Goal: Task Accomplishment & Management: Manage account settings

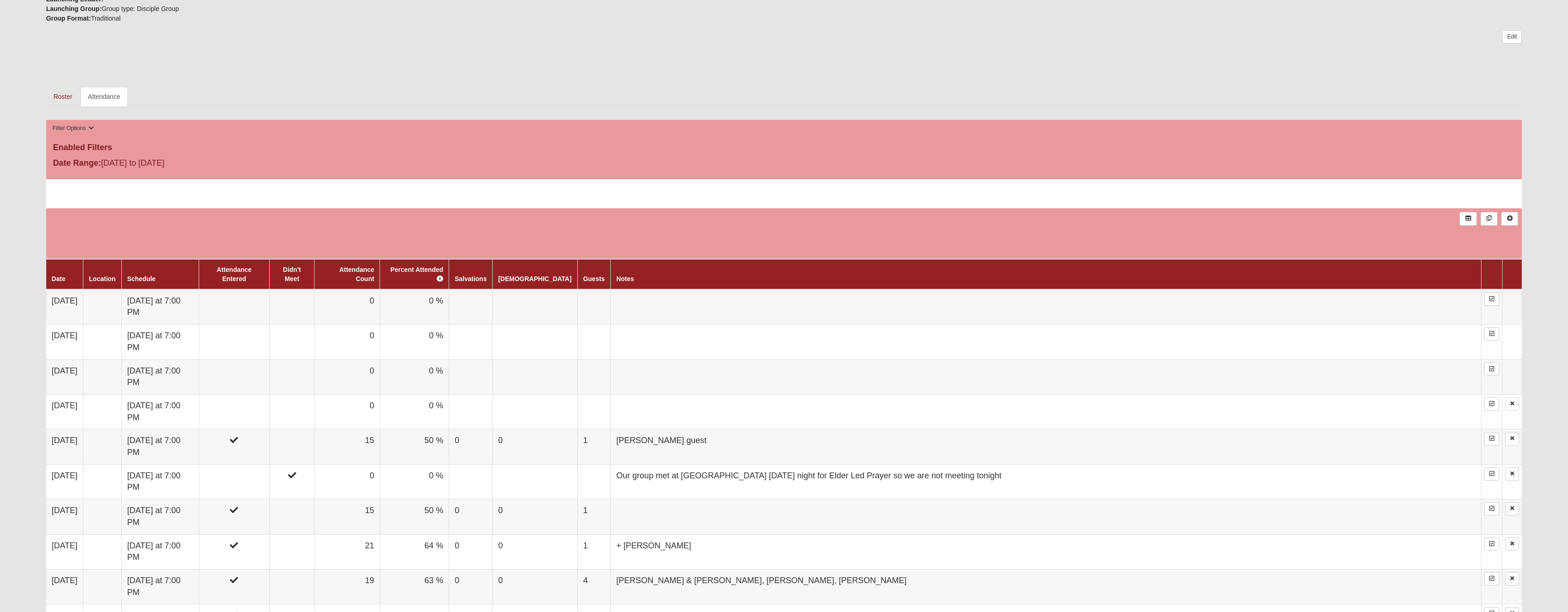
scroll to position [403, 0]
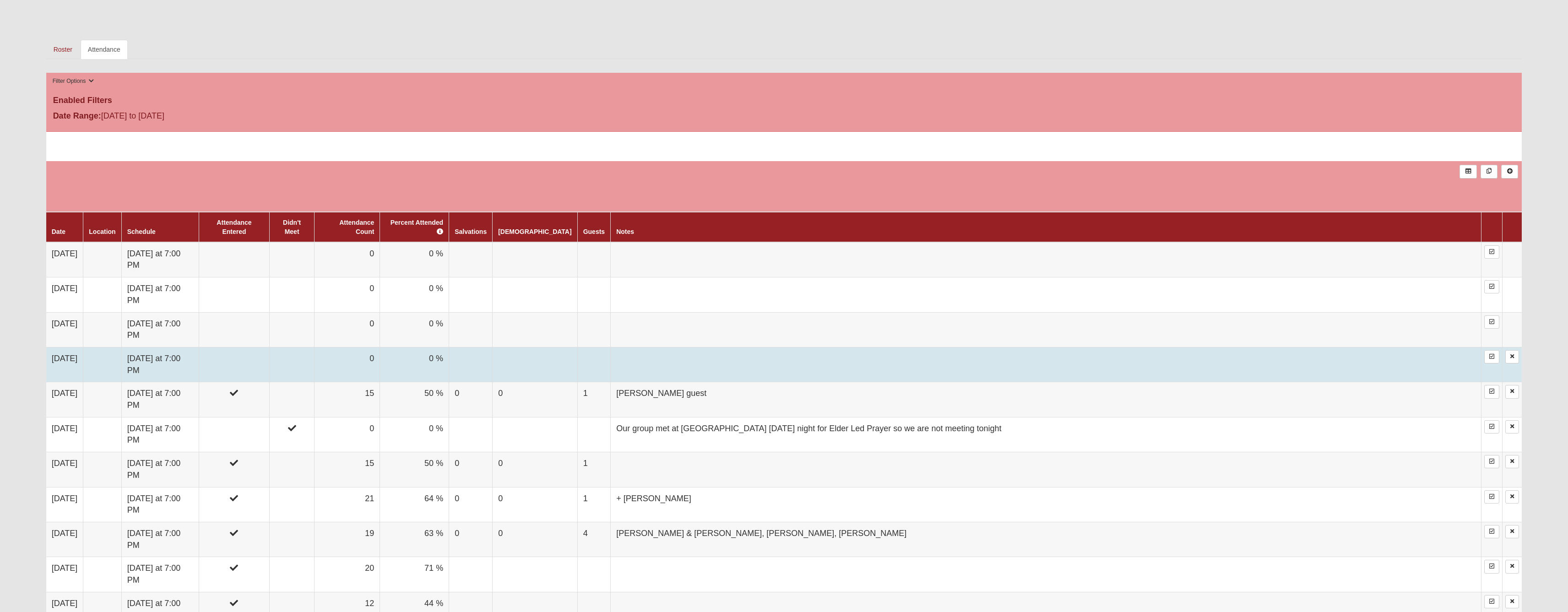
click at [269, 381] on td at bounding box center [234, 364] width 71 height 35
click at [191, 381] on td "[DATE] at 7:00 PM" at bounding box center [159, 364] width 77 height 35
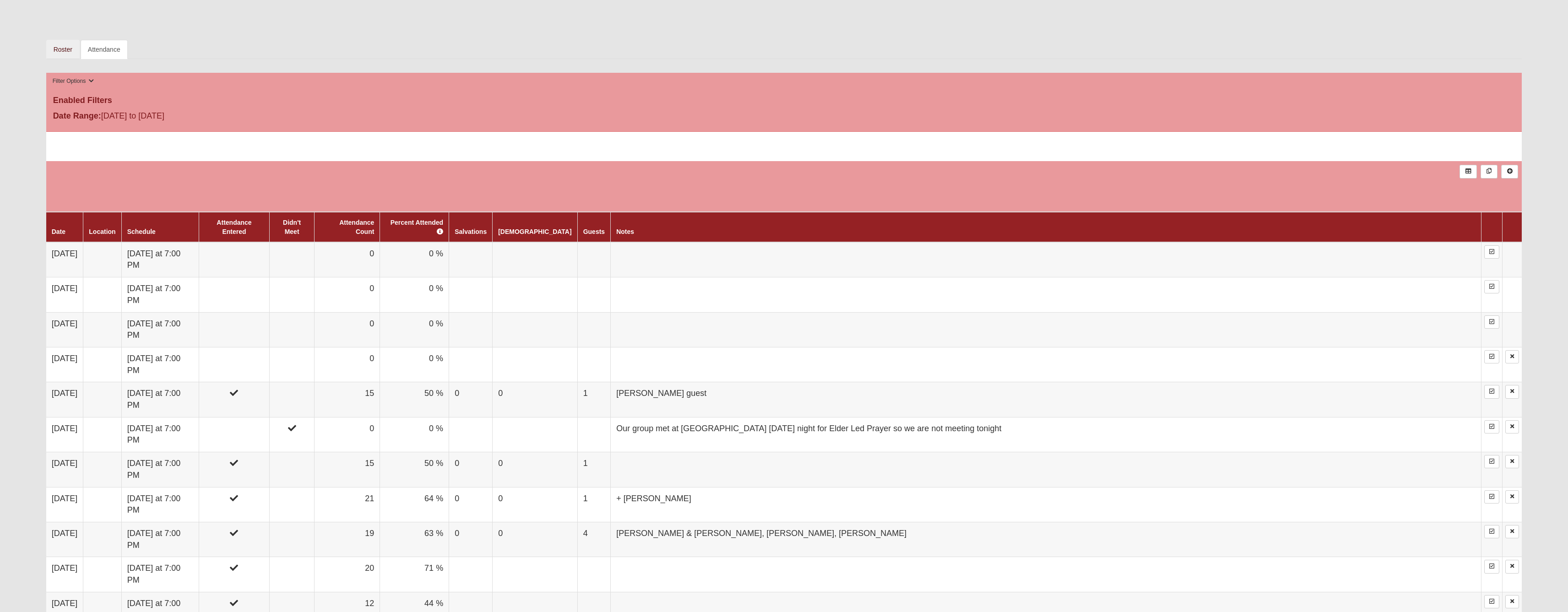
click at [69, 59] on link "Roster" at bounding box center [63, 49] width 33 height 19
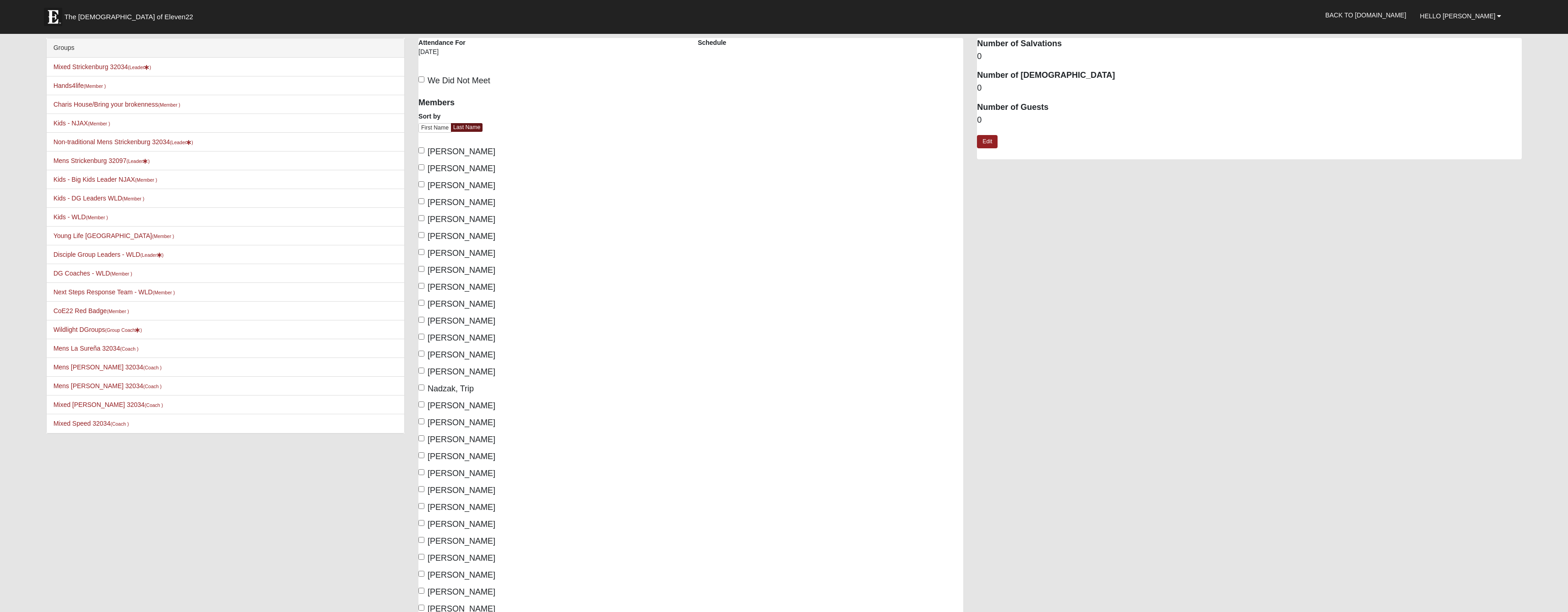
click at [424, 187] on input "[PERSON_NAME]" at bounding box center [421, 184] width 6 height 6
checkbox input "true"
click at [421, 204] on input "[PERSON_NAME]" at bounding box center [421, 201] width 6 height 6
checkbox input "true"
click at [421, 255] on input "[PERSON_NAME]" at bounding box center [421, 252] width 6 height 6
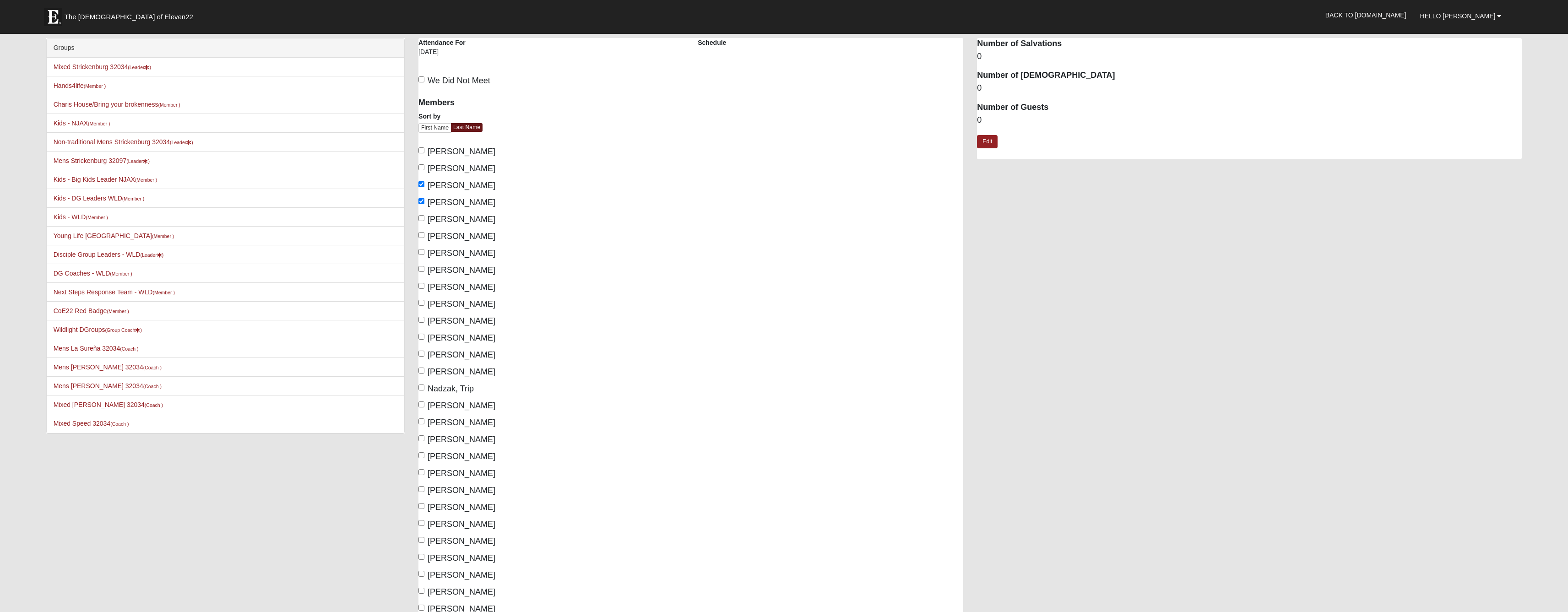
checkbox input "true"
click at [422, 272] on input "Johnson, Vicki" at bounding box center [421, 269] width 6 height 6
checkbox input "true"
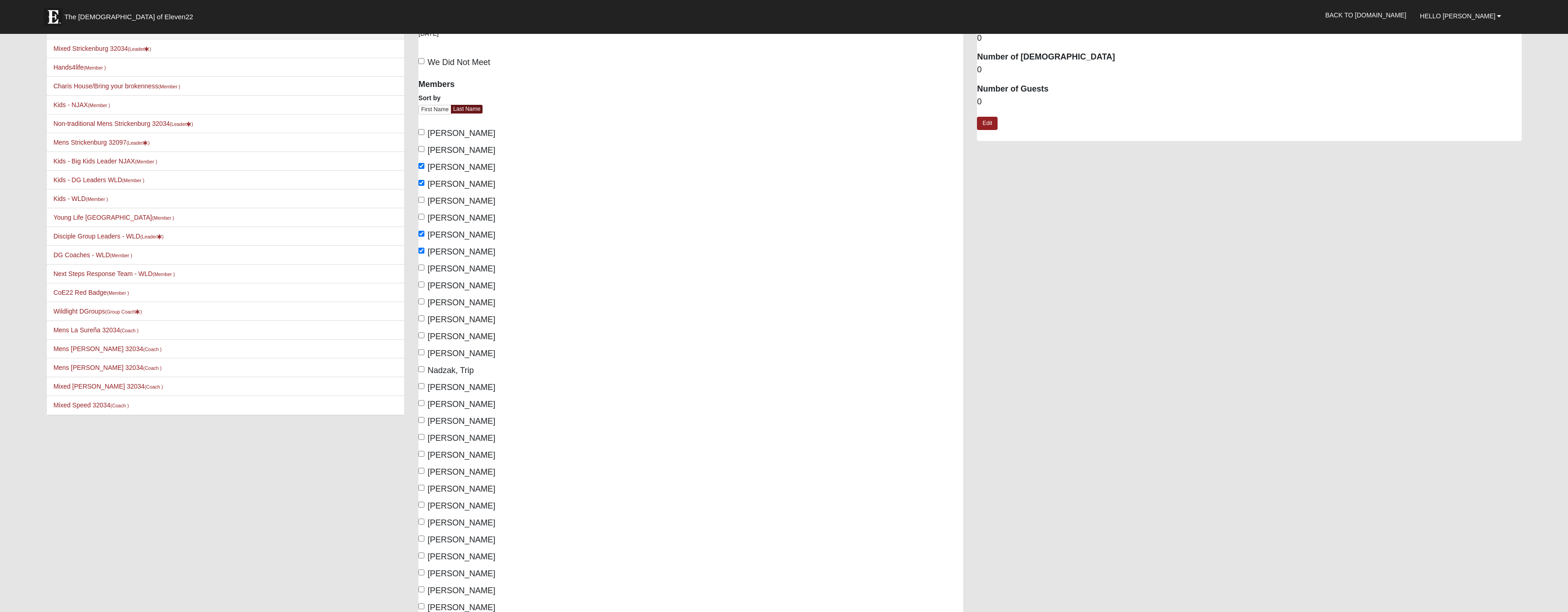
scroll to position [30, 0]
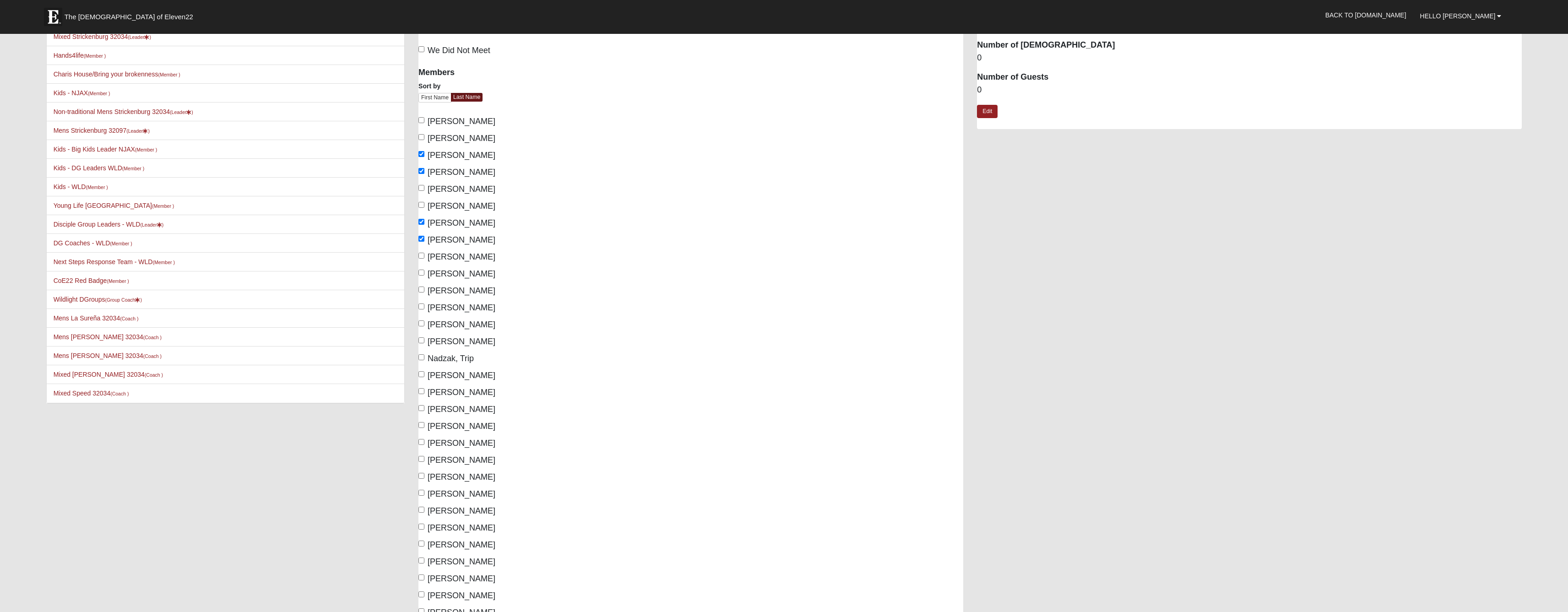
click at [420, 326] on input "Medina-Valdez, Jon" at bounding box center [421, 323] width 6 height 6
checkbox input "true"
click at [418, 343] on input "Nadzak, Kathy" at bounding box center [421, 340] width 6 height 6
checkbox input "true"
click at [422, 360] on input "Nadzak, Trip" at bounding box center [421, 357] width 6 height 6
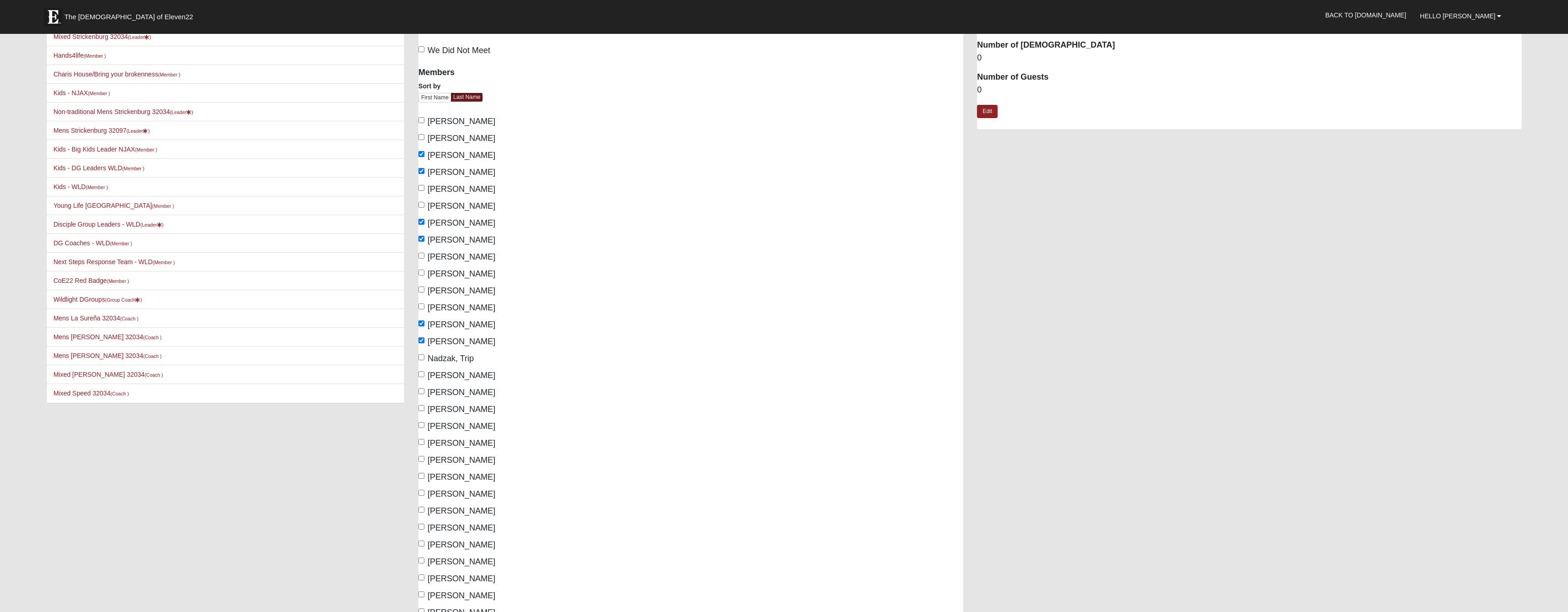
checkbox input "true"
click at [422, 411] on input "[PERSON_NAME]" at bounding box center [421, 408] width 6 height 6
checkbox input "true"
click at [422, 433] on label "Racioppi, Steve" at bounding box center [457, 426] width 77 height 12
click at [422, 428] on input "Racioppi, Steve" at bounding box center [421, 425] width 6 height 6
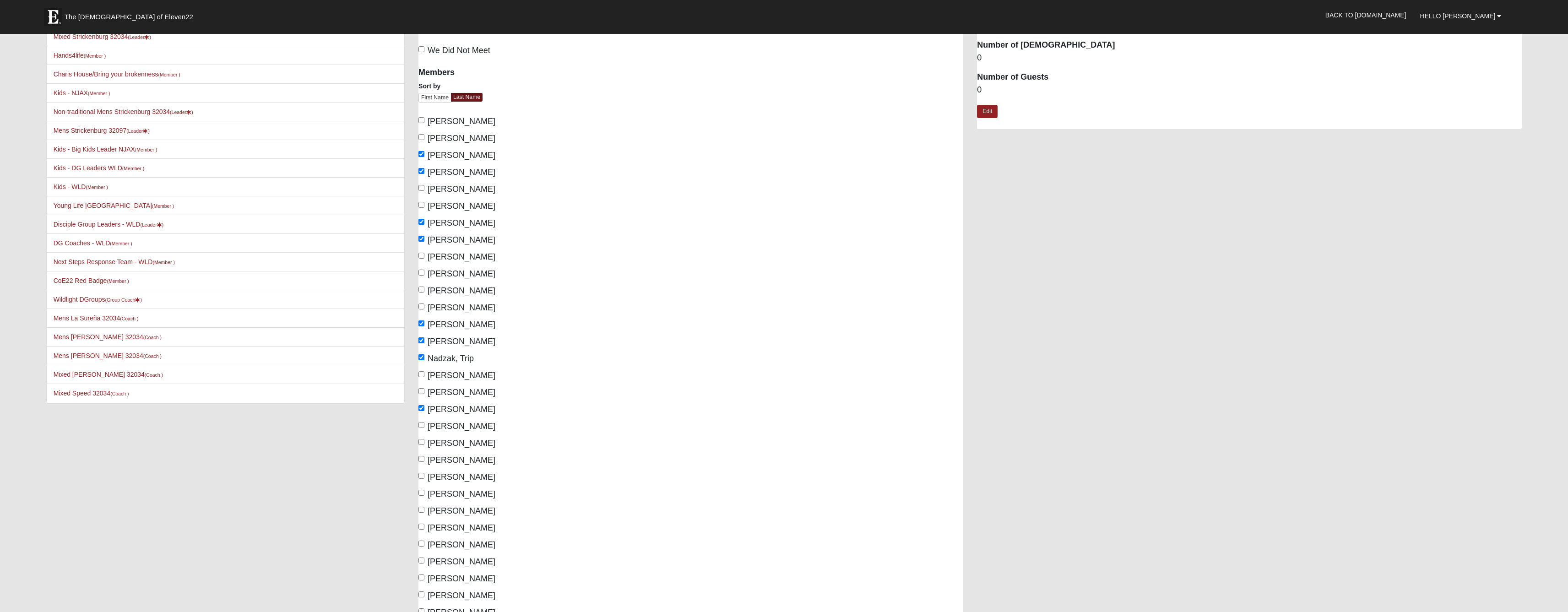
checkbox input "true"
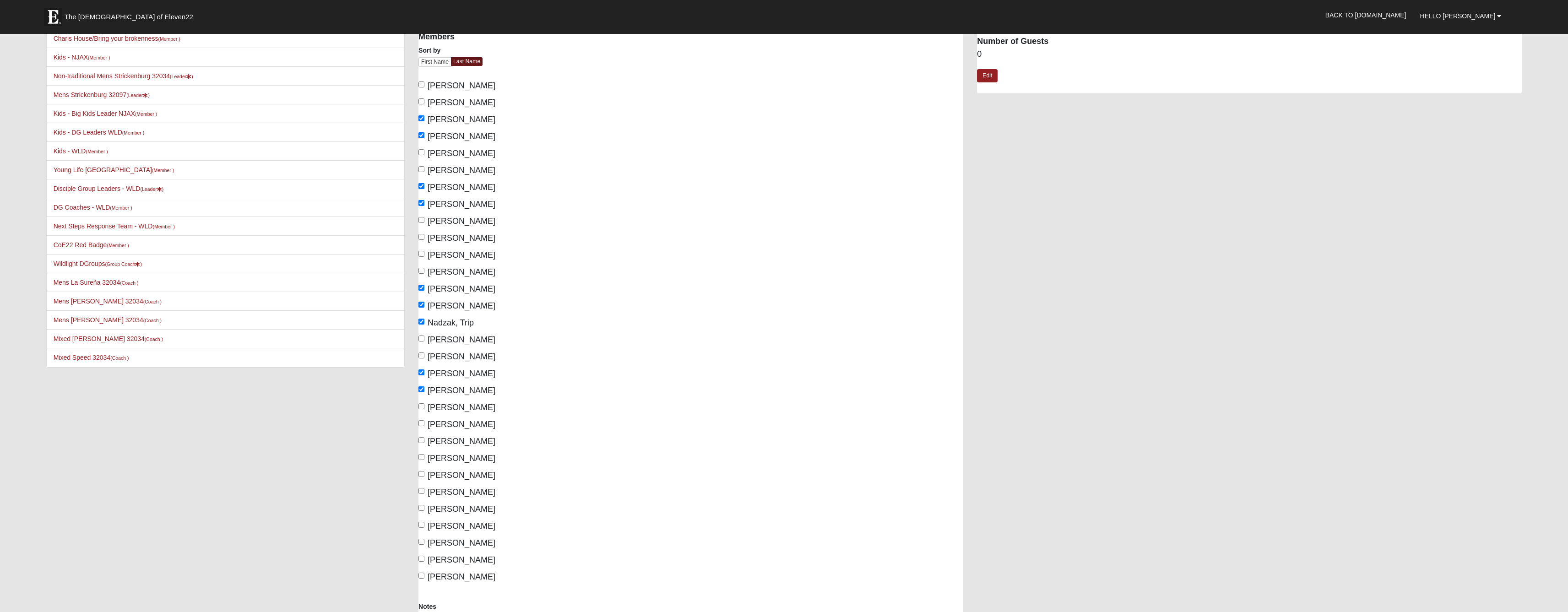
scroll to position [102, 0]
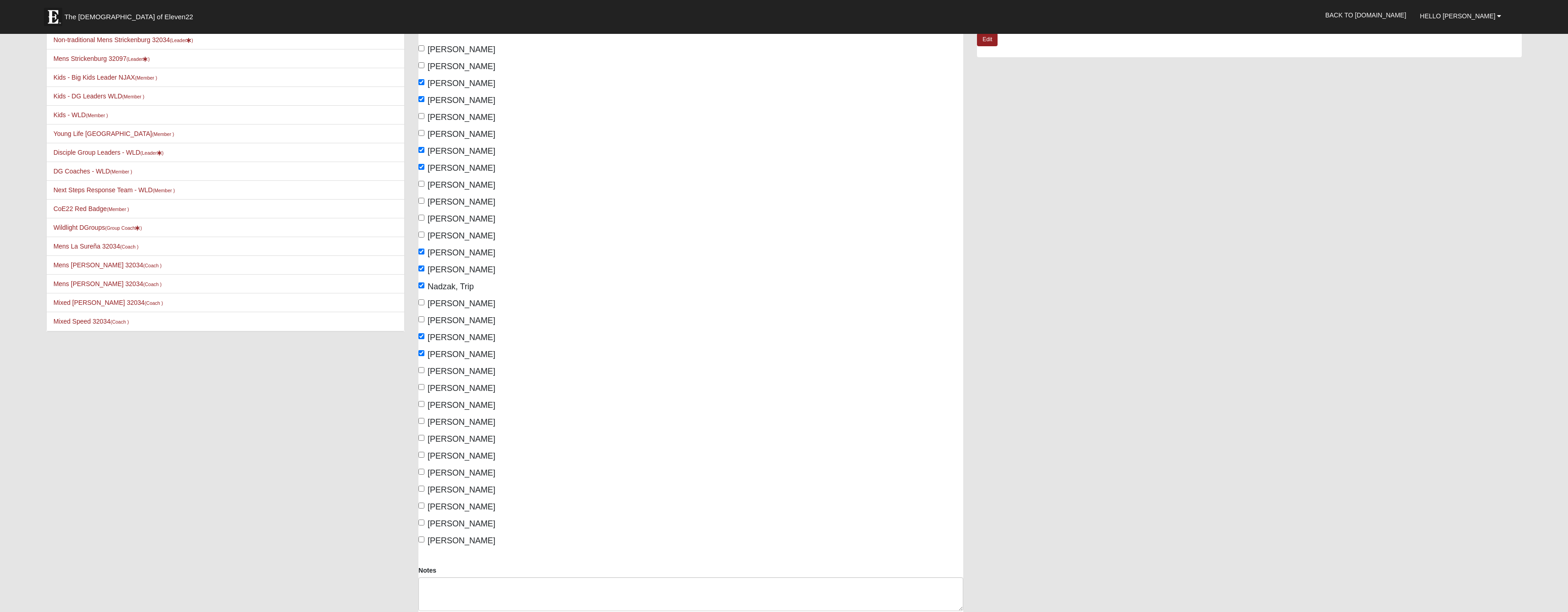
click at [422, 373] on input "Roosen, Dianne" at bounding box center [421, 370] width 6 height 6
checkbox input "true"
click at [420, 407] on input "Seversky, Lisa" at bounding box center [421, 404] width 6 height 6
checkbox input "true"
click at [423, 423] on input "Seversky, Mark" at bounding box center [421, 421] width 6 height 6
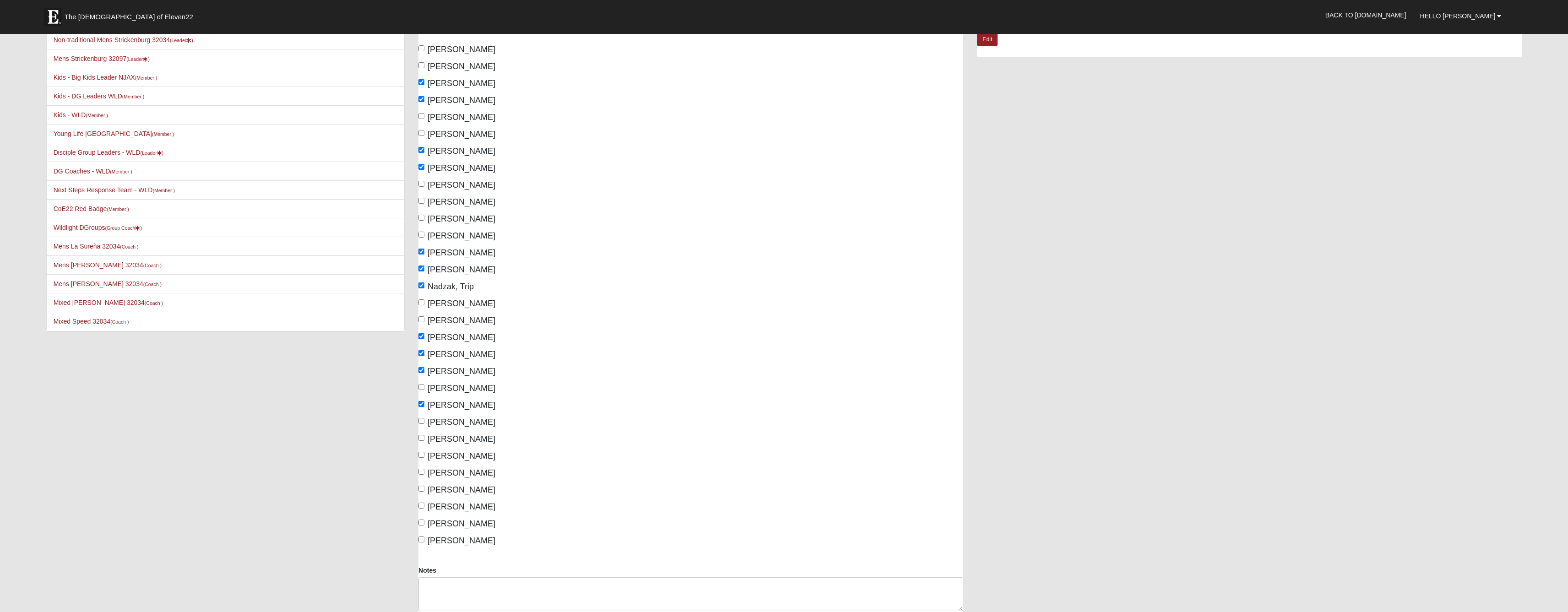
checkbox input "true"
click at [424, 445] on label "Strickenburg, Debbie" at bounding box center [457, 439] width 77 height 12
click at [424, 440] on input "Strickenburg, Debbie" at bounding box center [421, 438] width 6 height 6
checkbox input "true"
click at [425, 462] on label "Strickenburg, Mark" at bounding box center [457, 456] width 77 height 12
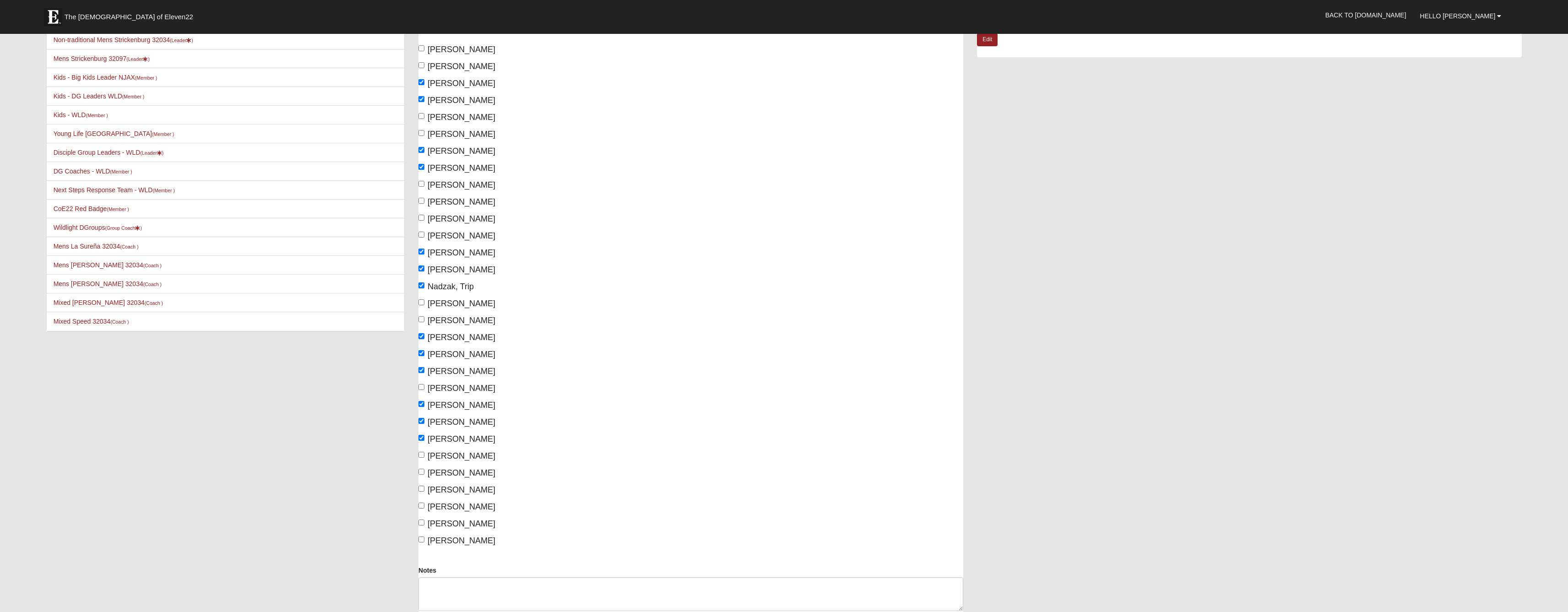
click at [424, 457] on input "Strickenburg, Mark" at bounding box center [421, 454] width 6 height 6
checkbox input "true"
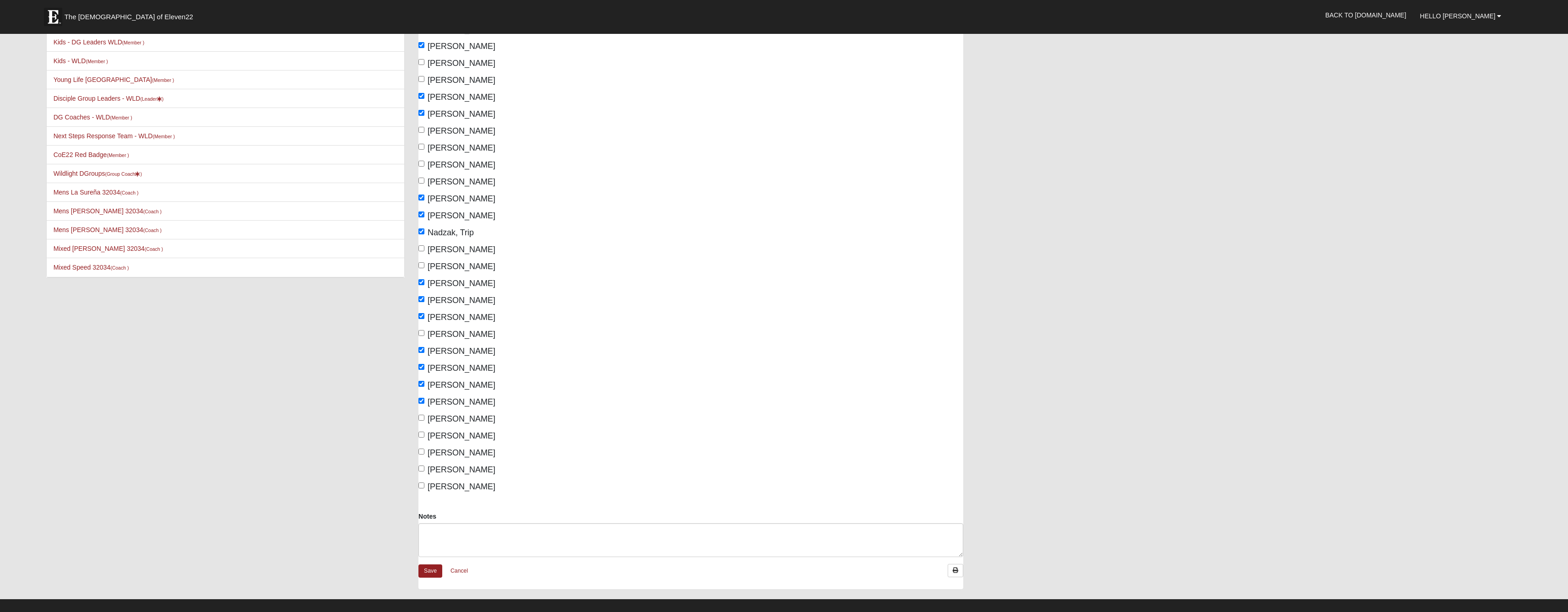
click at [422, 459] on label "Valdez-Pound, Rebekah" at bounding box center [457, 453] width 77 height 12
click at [422, 454] on input "Valdez-Pound, Rebekah" at bounding box center [421, 451] width 6 height 6
checkbox input "true"
click at [422, 476] on label "Withrow, Bob" at bounding box center [457, 470] width 77 height 12
click at [422, 471] on input "Withrow, Bob" at bounding box center [421, 468] width 6 height 6
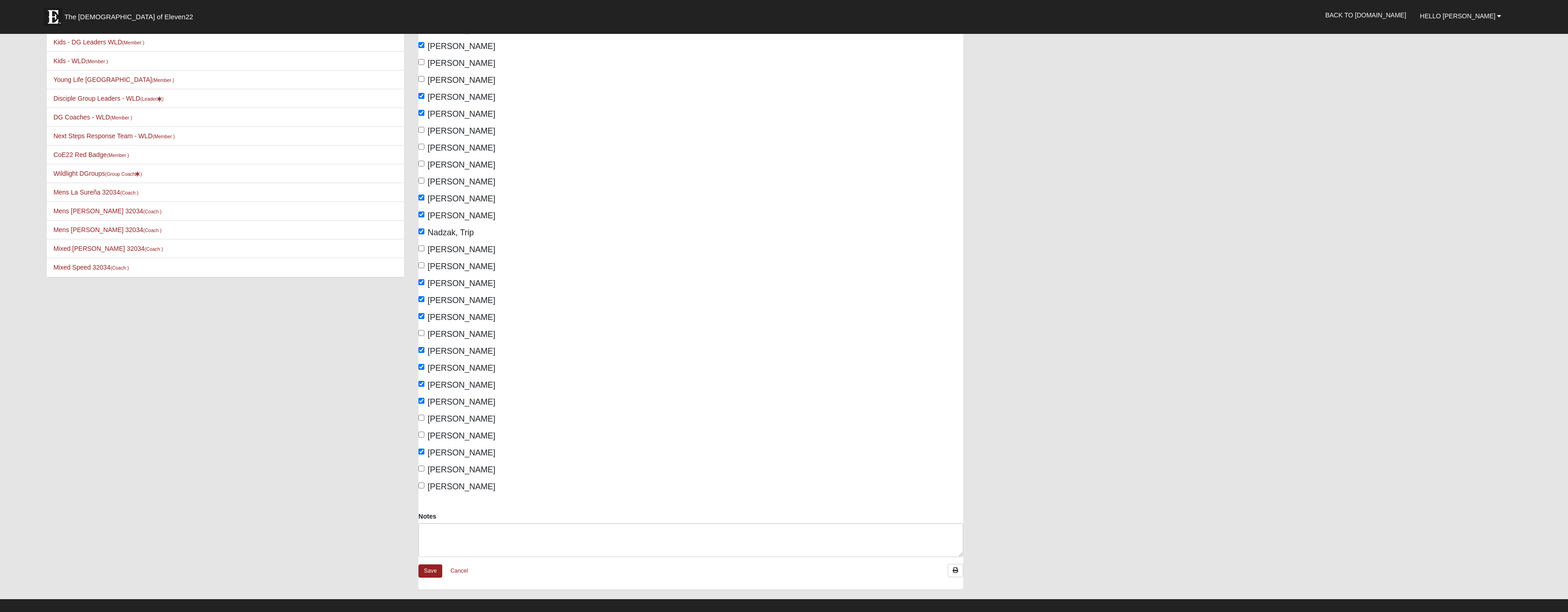
checkbox input "true"
click at [421, 489] on input "Withrow, Diane" at bounding box center [421, 485] width 6 height 6
checkbox input "true"
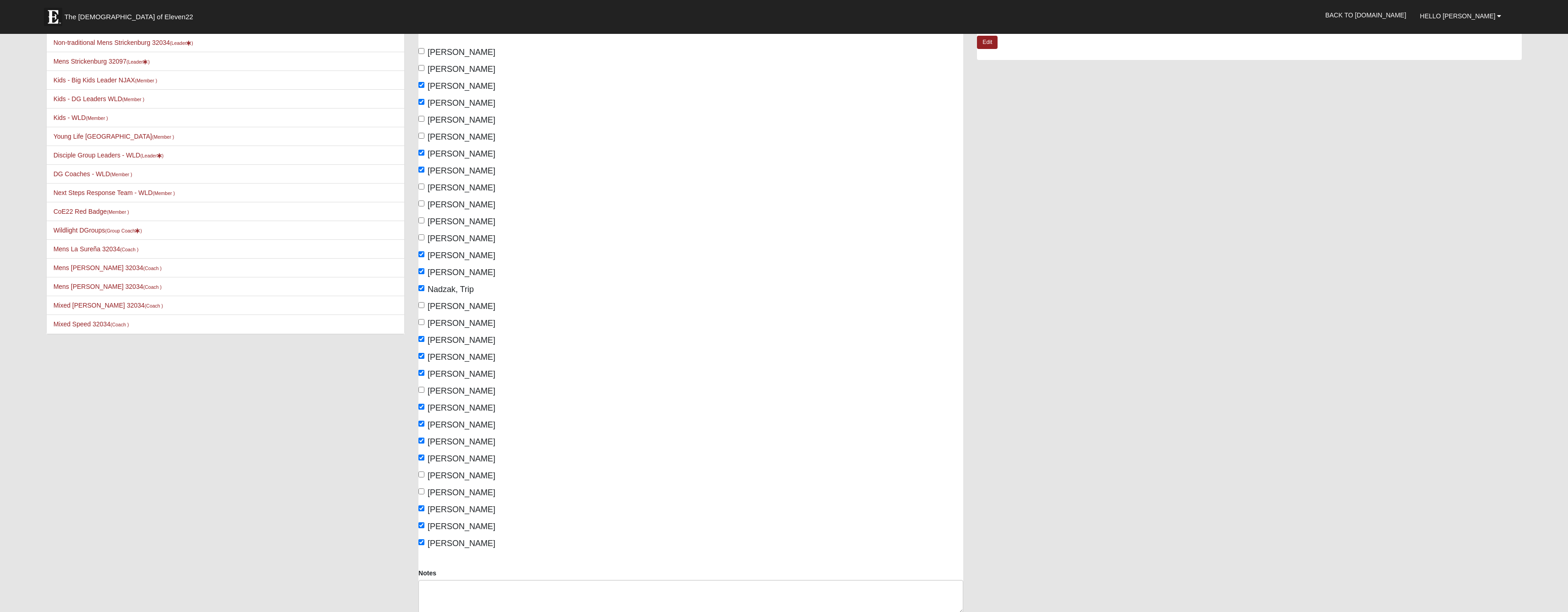
scroll to position [0, 0]
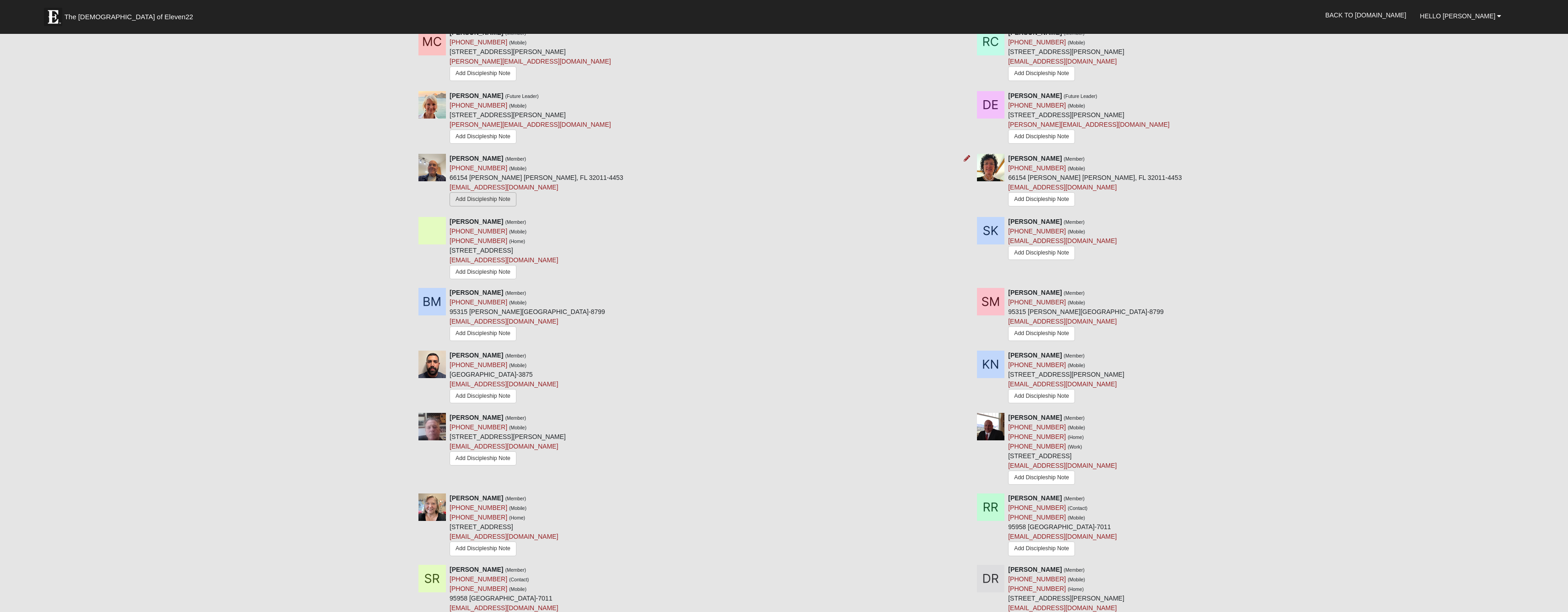
scroll to position [575, 0]
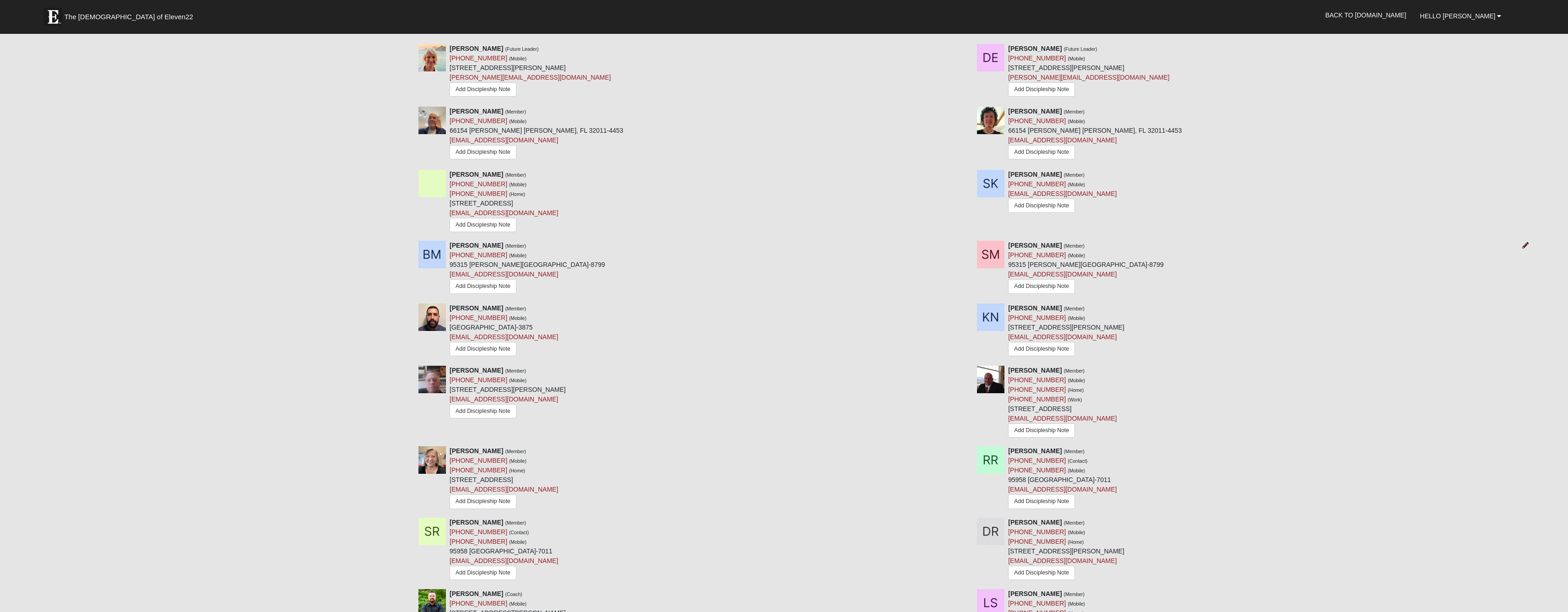
click at [1525, 248] on icon at bounding box center [1525, 245] width 7 height 7
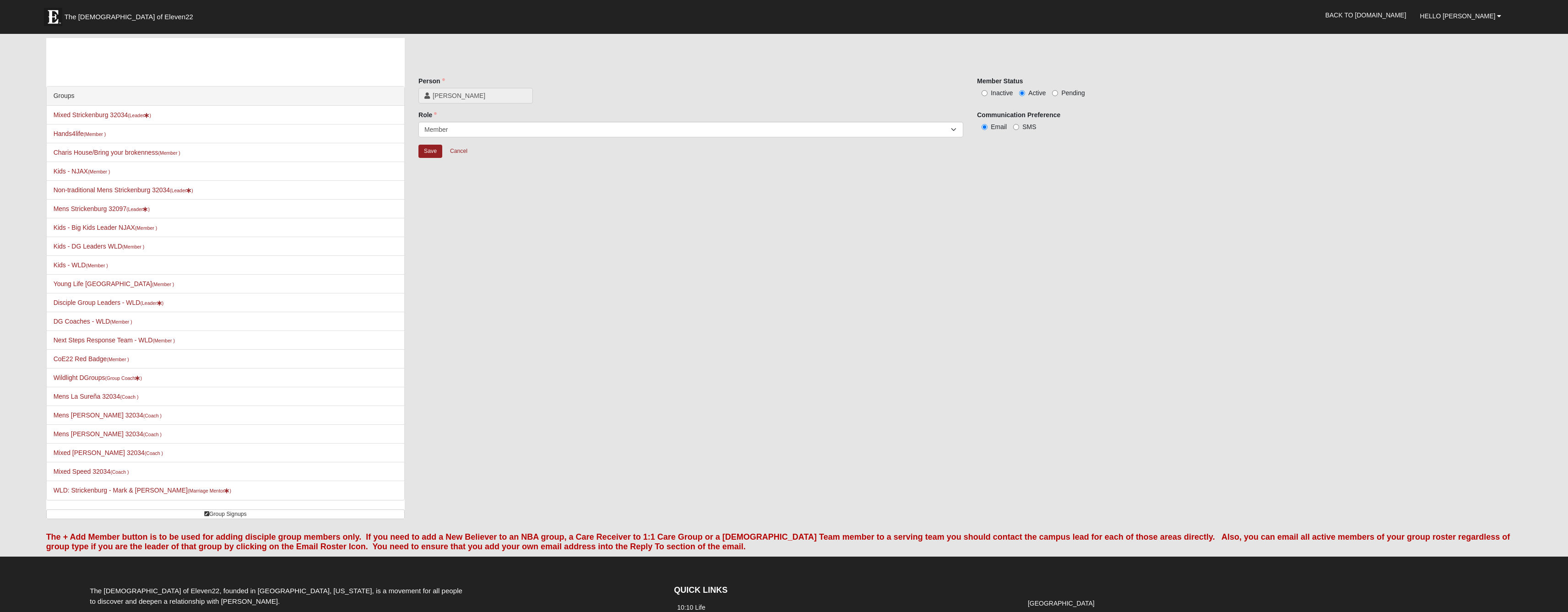
click at [988, 97] on label "Inactive" at bounding box center [995, 92] width 36 height 9
click at [987, 96] on input "Inactive" at bounding box center [985, 93] width 6 height 6
radio input "true"
click at [420, 158] on input "Save" at bounding box center [430, 151] width 24 height 13
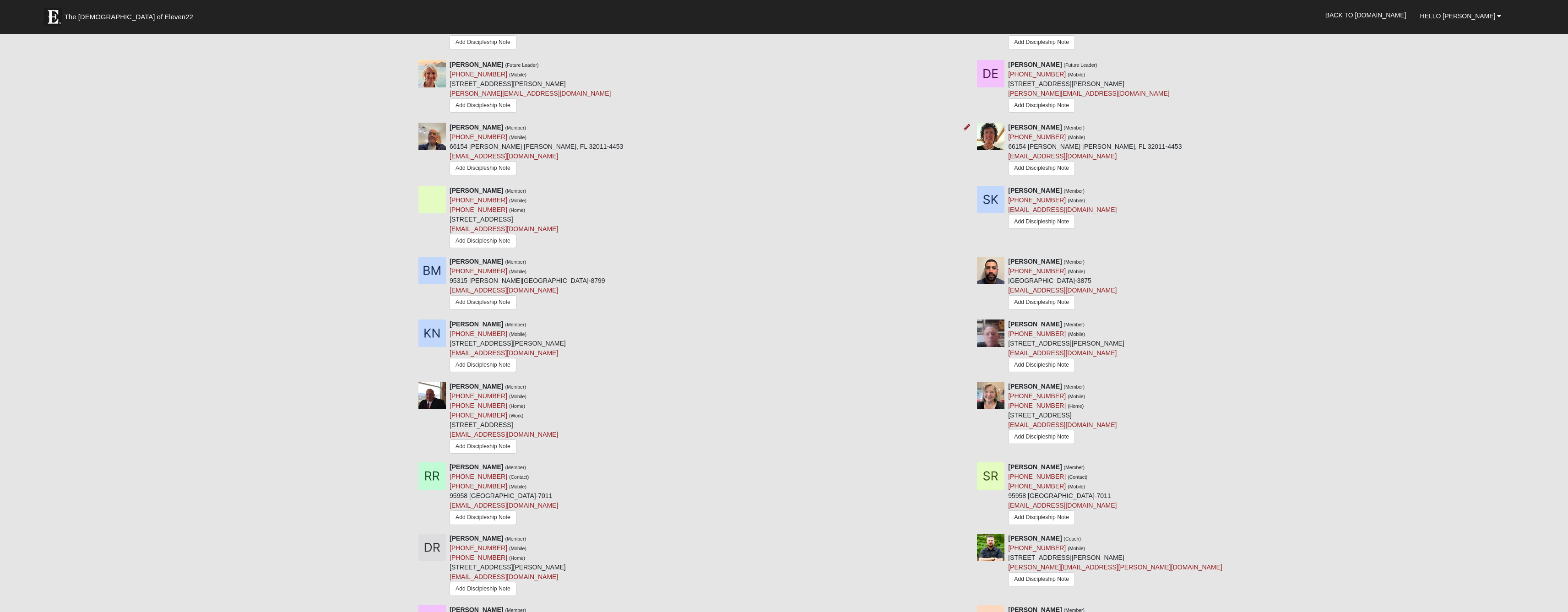
scroll to position [607, 0]
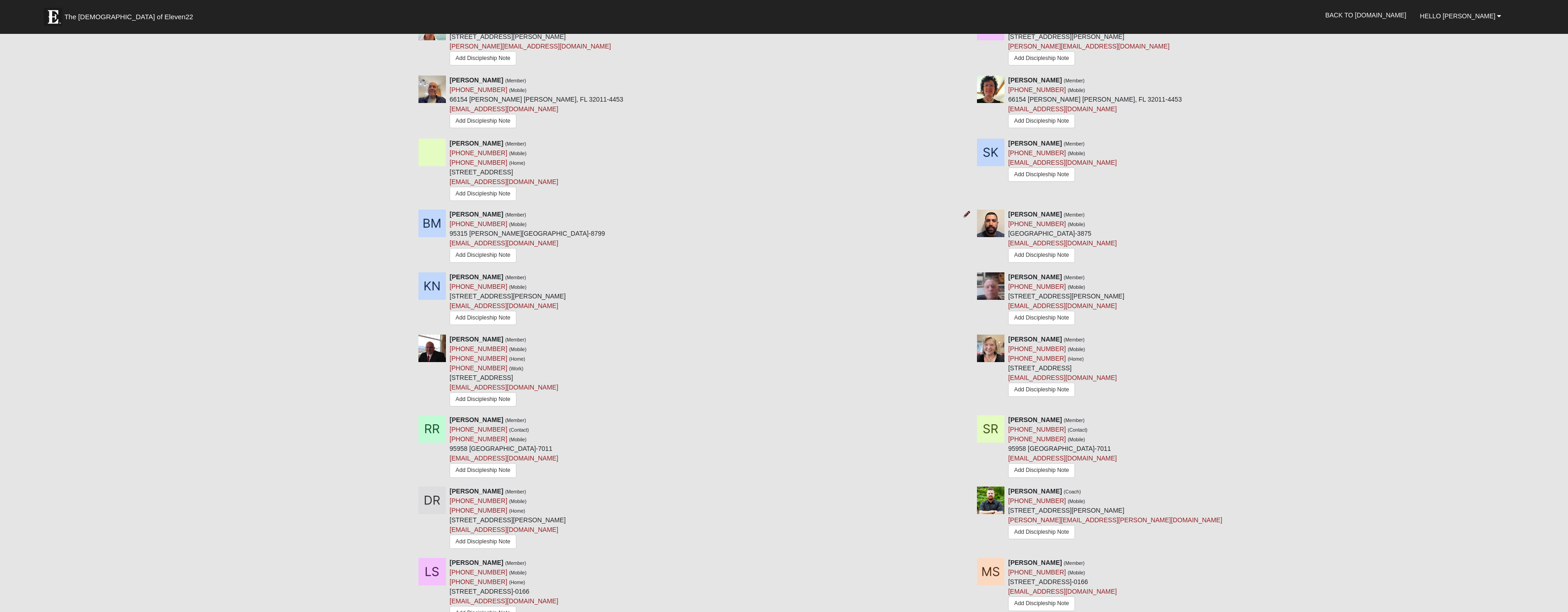
click at [965, 217] on icon at bounding box center [967, 214] width 7 height 7
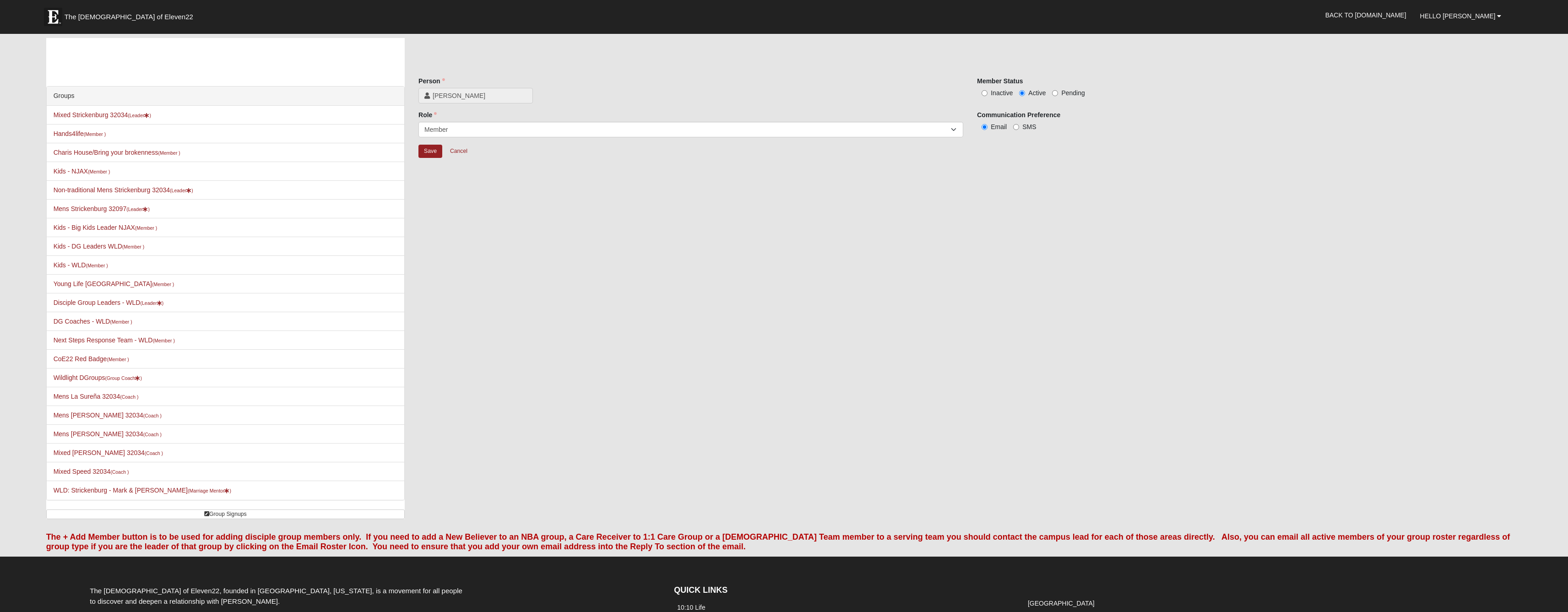
click at [984, 96] on input "Inactive" at bounding box center [985, 93] width 6 height 6
radio input "true"
click at [424, 158] on input "Save" at bounding box center [430, 151] width 24 height 13
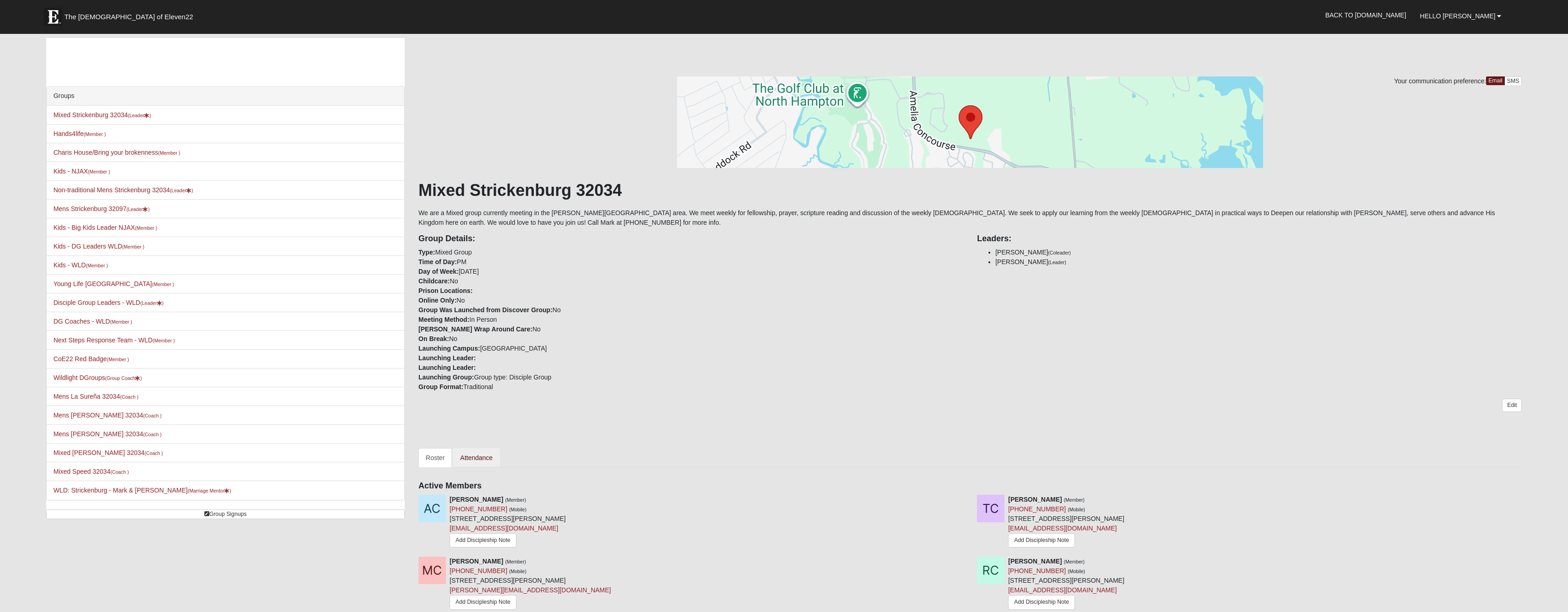
click at [492, 467] on link "Attendance" at bounding box center [476, 457] width 47 height 19
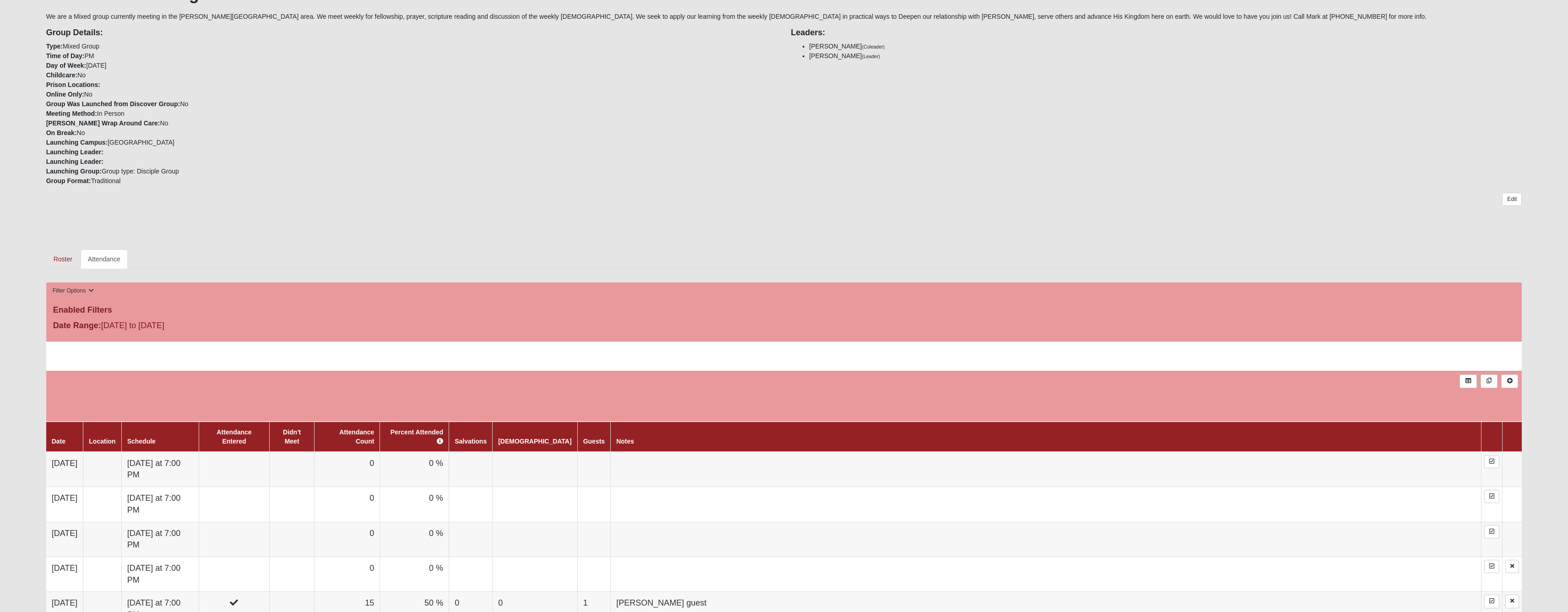
scroll to position [435, 0]
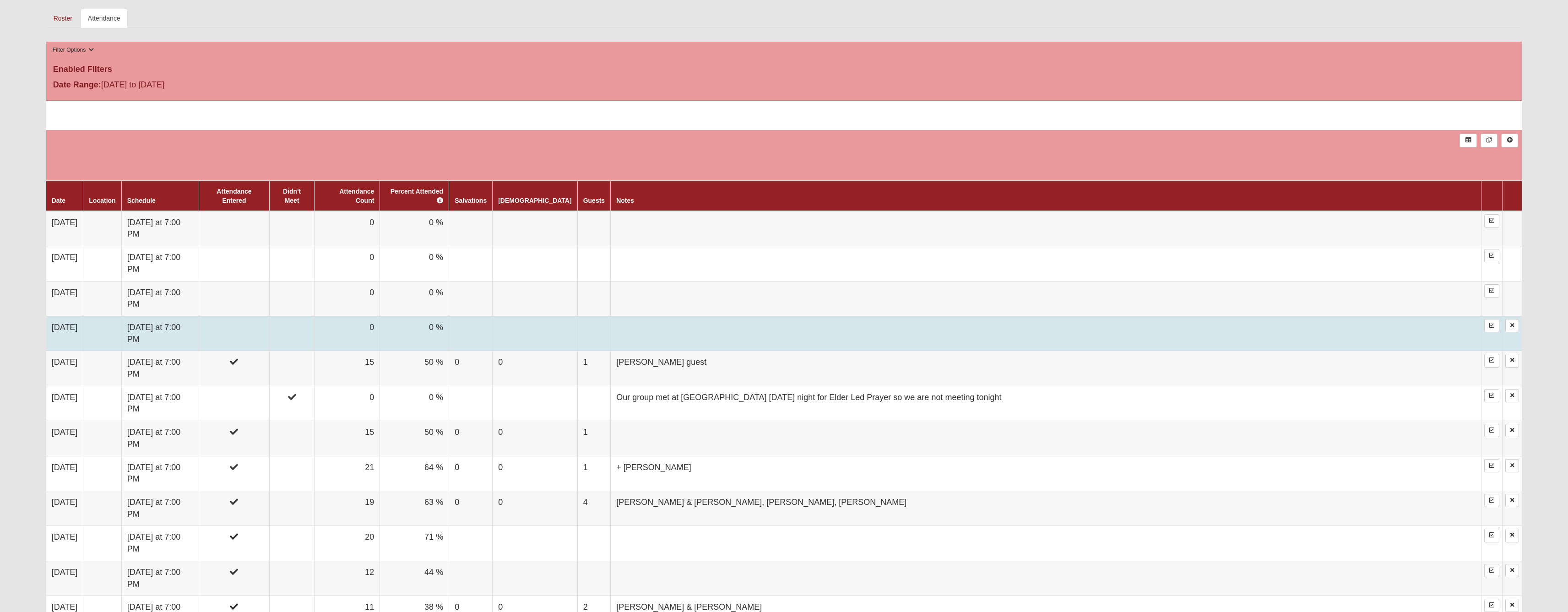
click at [257, 350] on td at bounding box center [234, 333] width 71 height 35
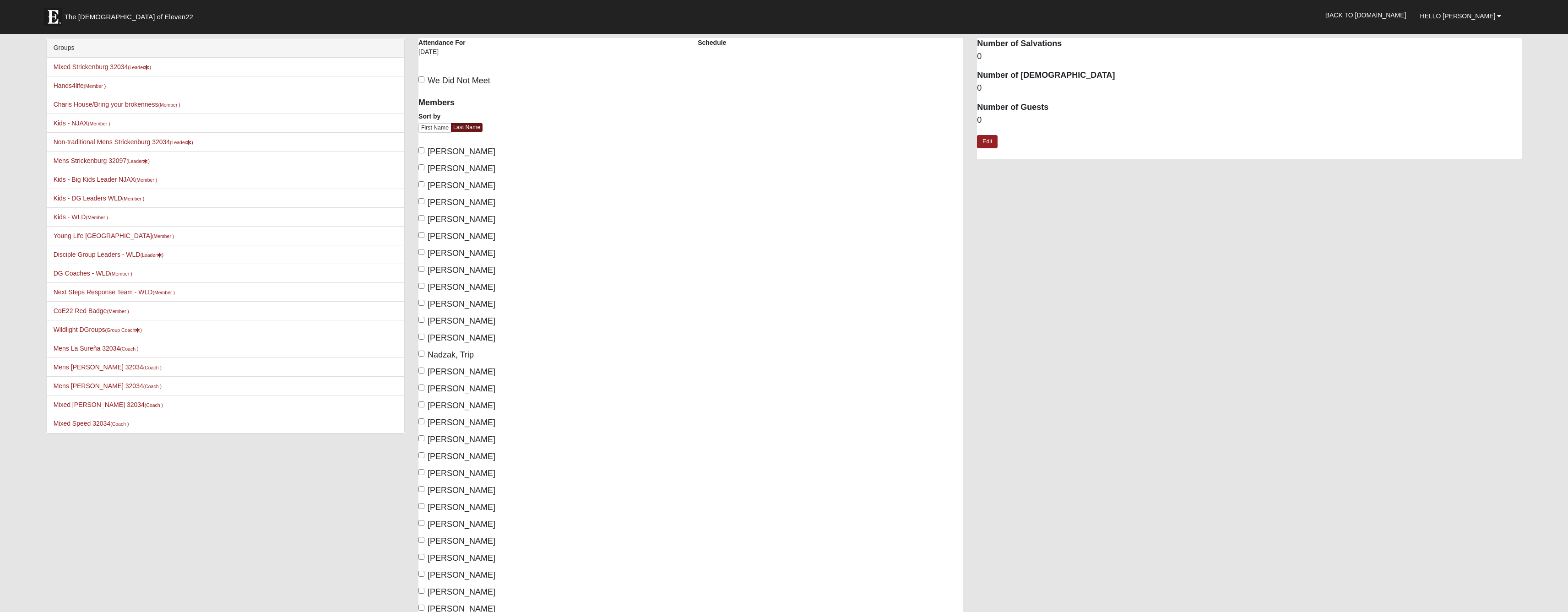
click at [422, 187] on input "[PERSON_NAME]" at bounding box center [421, 184] width 6 height 6
checkbox input "true"
click at [421, 206] on div "Members Sort by First Name Last Name Cook, Alisha Cook, Toby Cortright, Mike Co…" at bounding box center [551, 353] width 265 height 523
click at [420, 204] on input "Cortright, Roxanne" at bounding box center [421, 201] width 6 height 6
checkbox input "true"
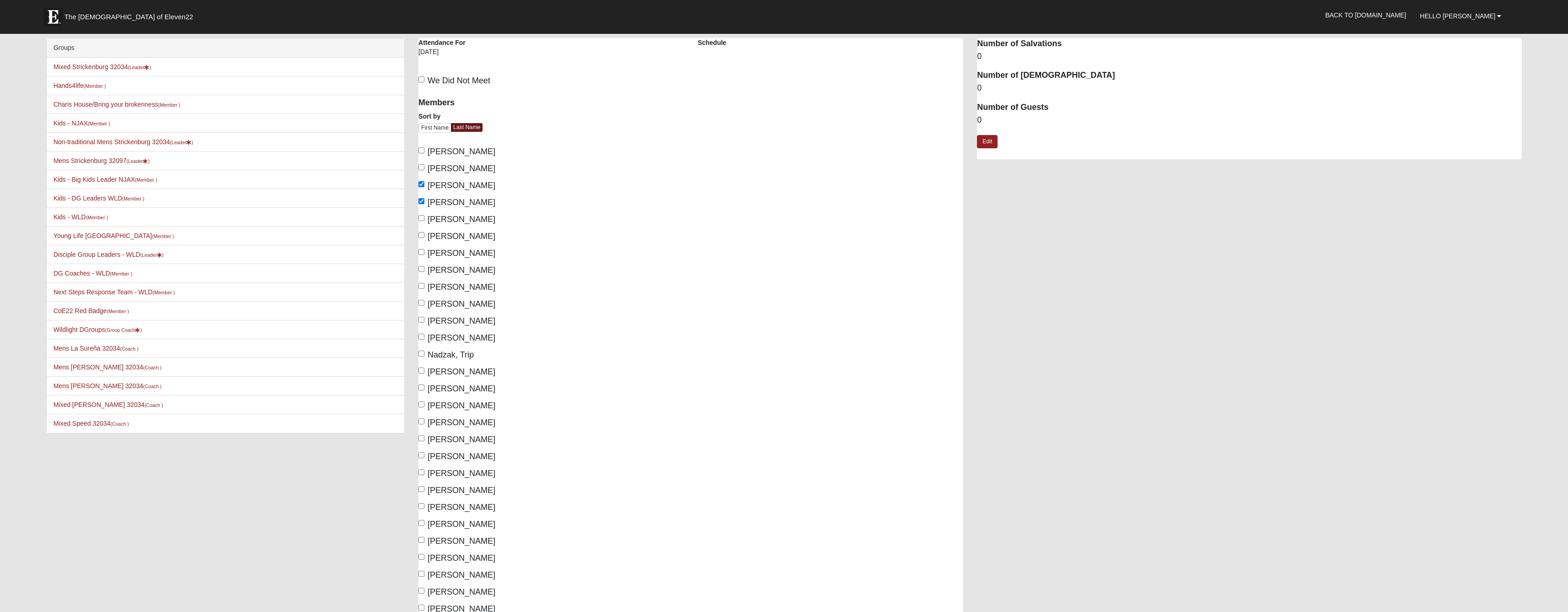
click at [419, 255] on input "Johnson, Roland" at bounding box center [421, 252] width 6 height 6
checkbox input "true"
click at [419, 272] on input "Johnson, Vicki" at bounding box center [421, 269] width 6 height 6
checkbox input "true"
click at [422, 322] on input "Medina-Valdez, Jon" at bounding box center [421, 319] width 6 height 6
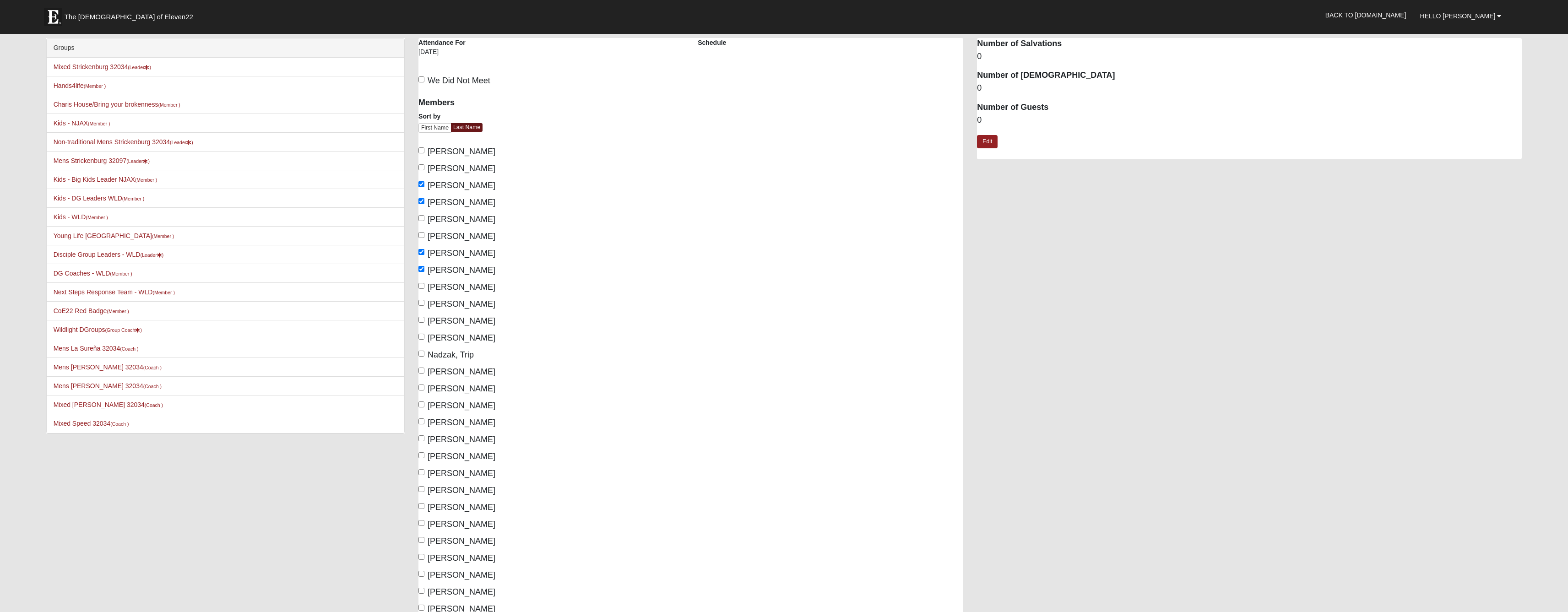
checkbox input "true"
click at [420, 339] on input "Nadzak, Kathy" at bounding box center [421, 336] width 6 height 6
checkbox input "true"
click at [420, 356] on input "Nadzak, Trip" at bounding box center [421, 353] width 6 height 6
checkbox input "true"
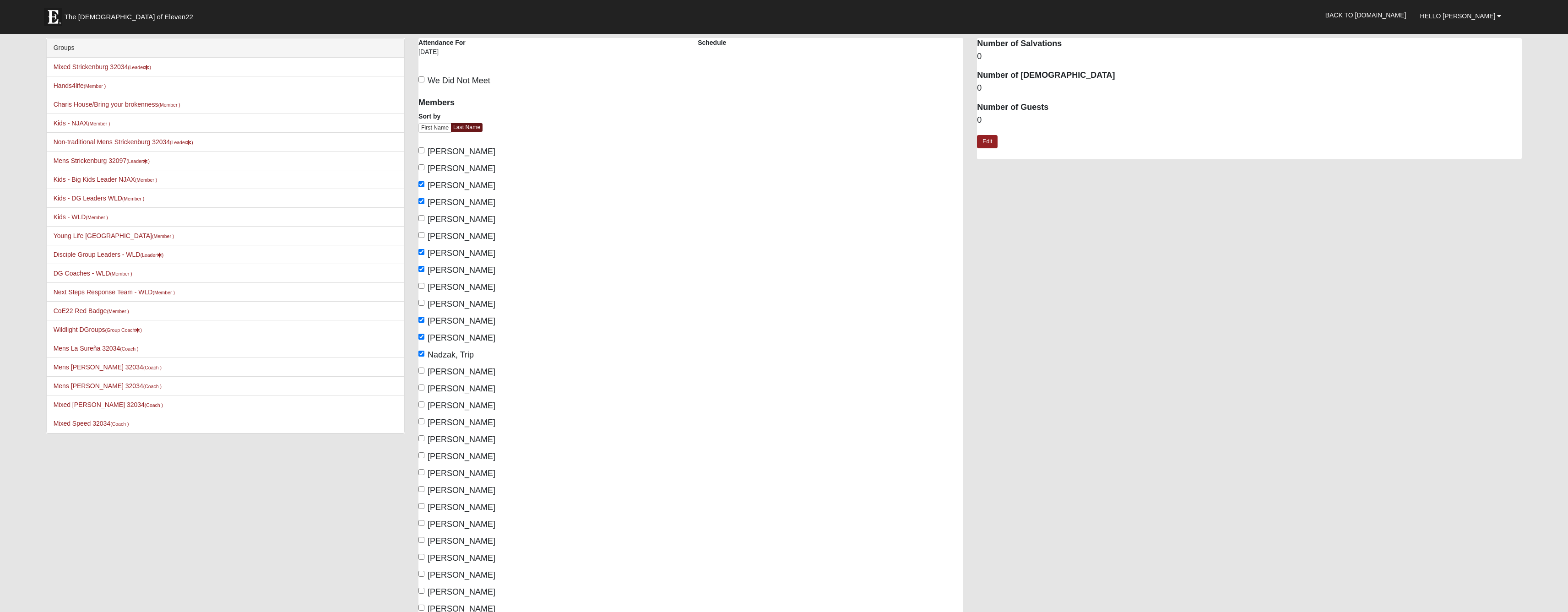
click at [423, 407] on input "Racioppi, Rebecca" at bounding box center [421, 405] width 6 height 6
checkbox input "true"
click at [420, 424] on input "Racioppi, Steve" at bounding box center [421, 421] width 6 height 6
checkbox input "true"
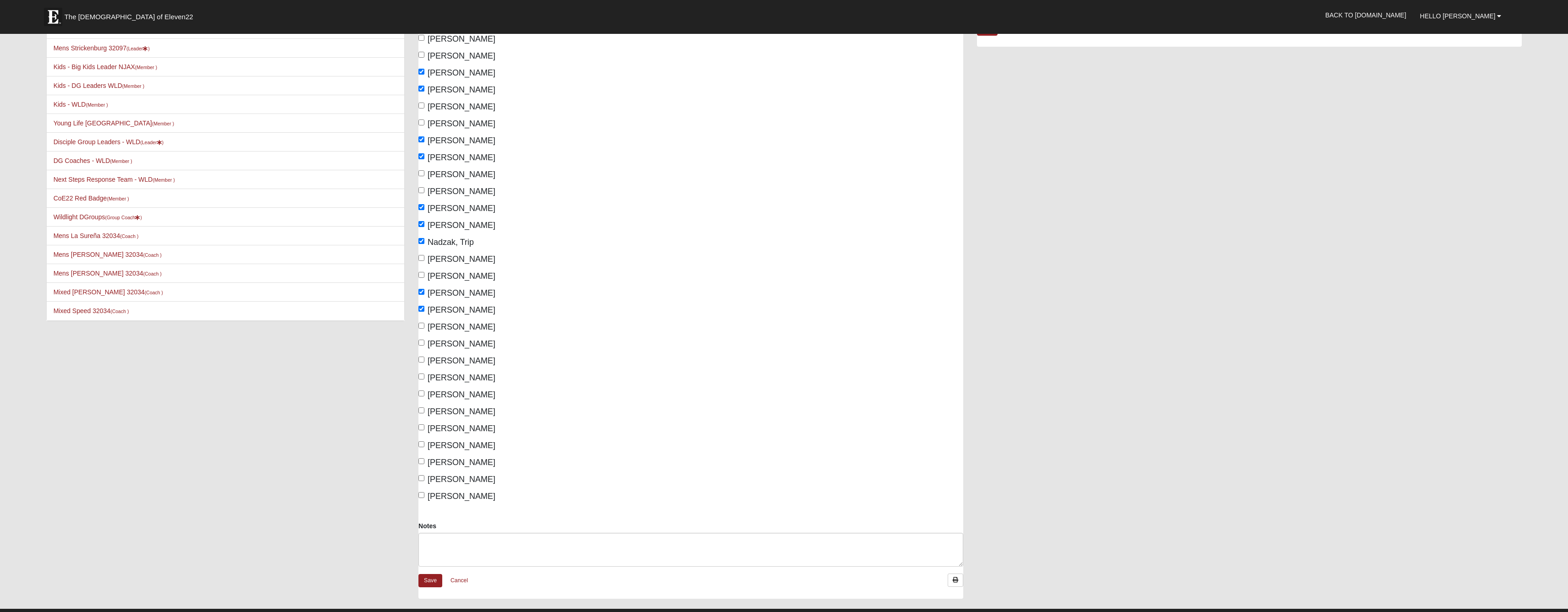
scroll to position [159, 0]
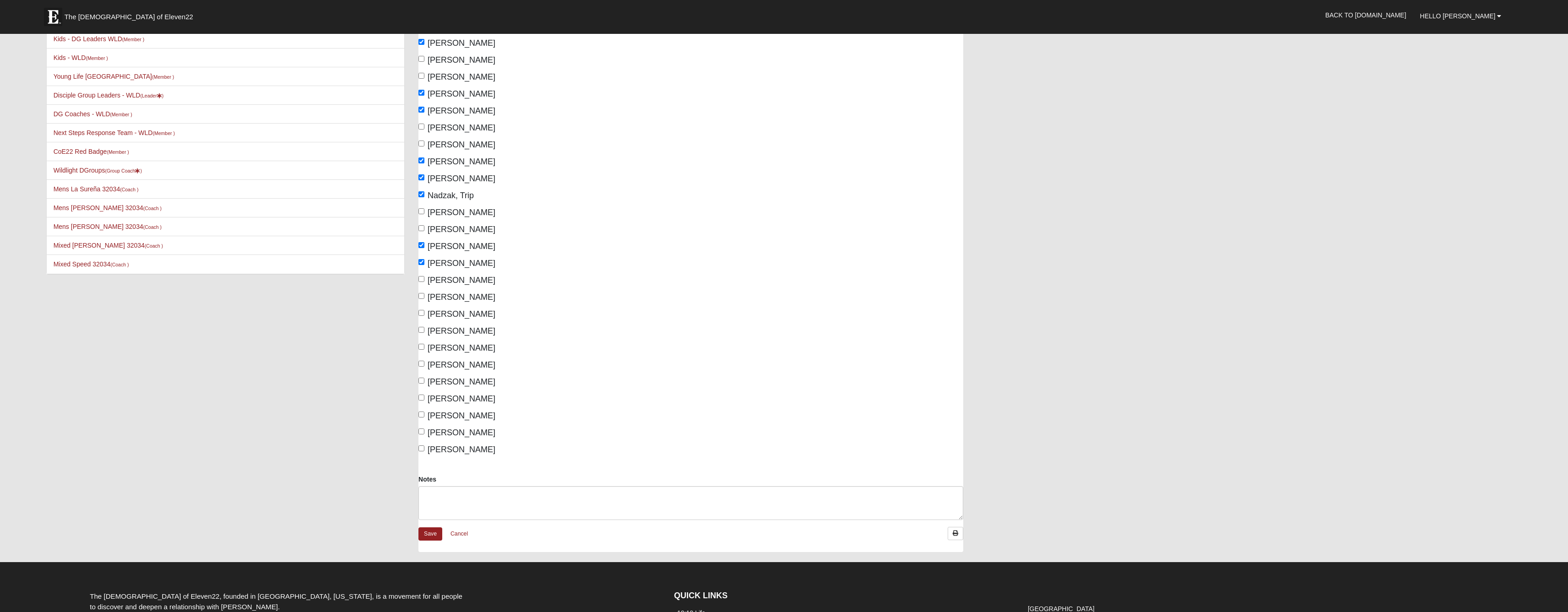
click at [420, 282] on input "Roosen, Dianne" at bounding box center [421, 279] width 6 height 6
checkbox input "true"
click at [420, 333] on input "Seversky, Mark" at bounding box center [421, 330] width 6 height 6
checkbox input "true"
click at [420, 350] on div "Members Sort by First Name Last Name Cook, Alisha Cook, Toby Cortright, Mike Co…" at bounding box center [551, 194] width 265 height 523
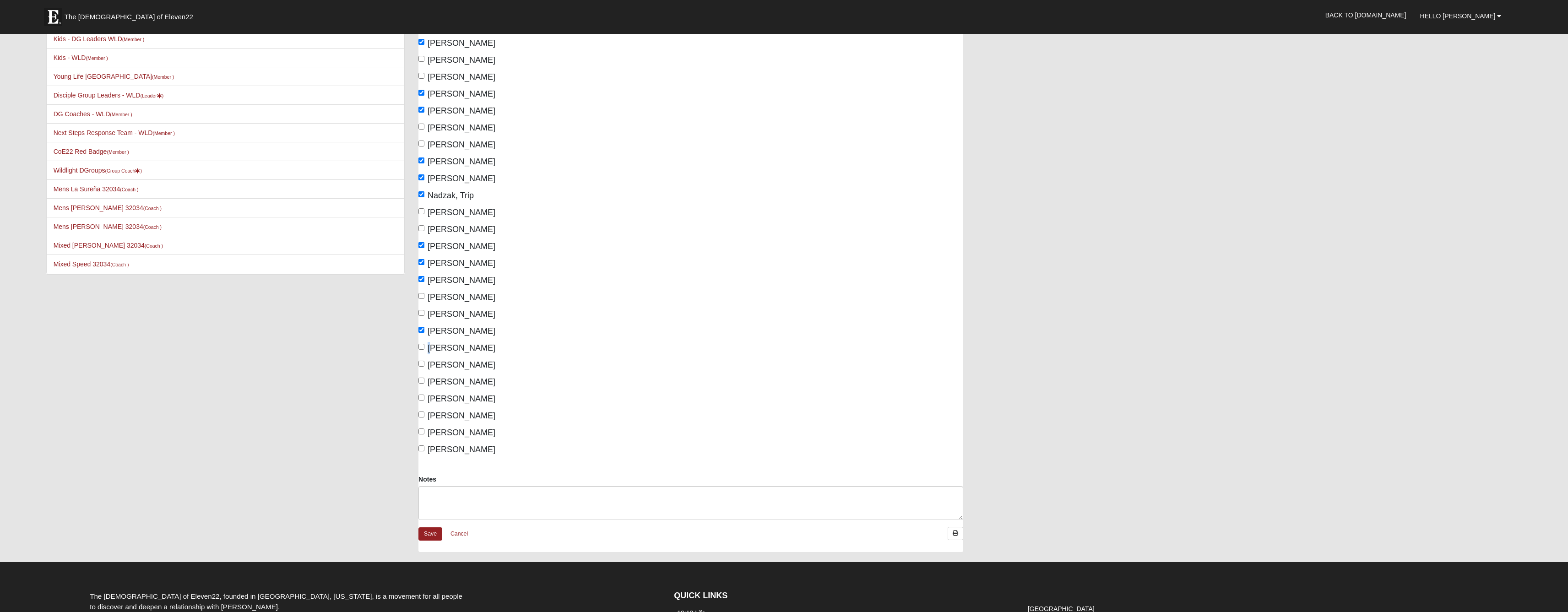
click at [420, 353] on label "Strickenburg, Debbie" at bounding box center [457, 348] width 77 height 12
click at [420, 350] on input "Strickenburg, Debbie" at bounding box center [421, 347] width 6 height 6
checkbox input "true"
click at [422, 316] on input "Seversky, Lisa" at bounding box center [421, 313] width 6 height 6
checkbox input "true"
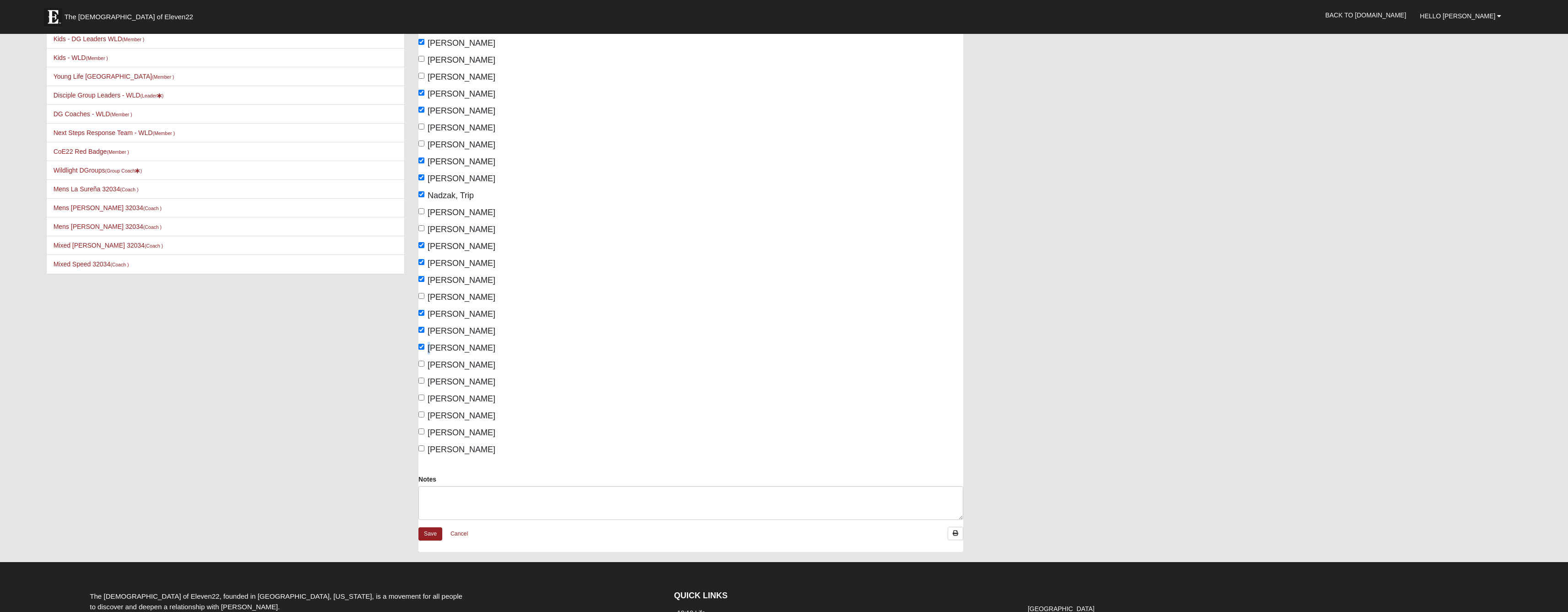
click at [421, 366] on input "Strickenburg, Mark" at bounding box center [421, 364] width 6 height 6
checkbox input "true"
click at [422, 417] on input "Valdez-Pound, Rebekah" at bounding box center [421, 414] width 6 height 6
checkbox input "true"
click at [421, 434] on input "Withrow, Bob" at bounding box center [421, 431] width 6 height 6
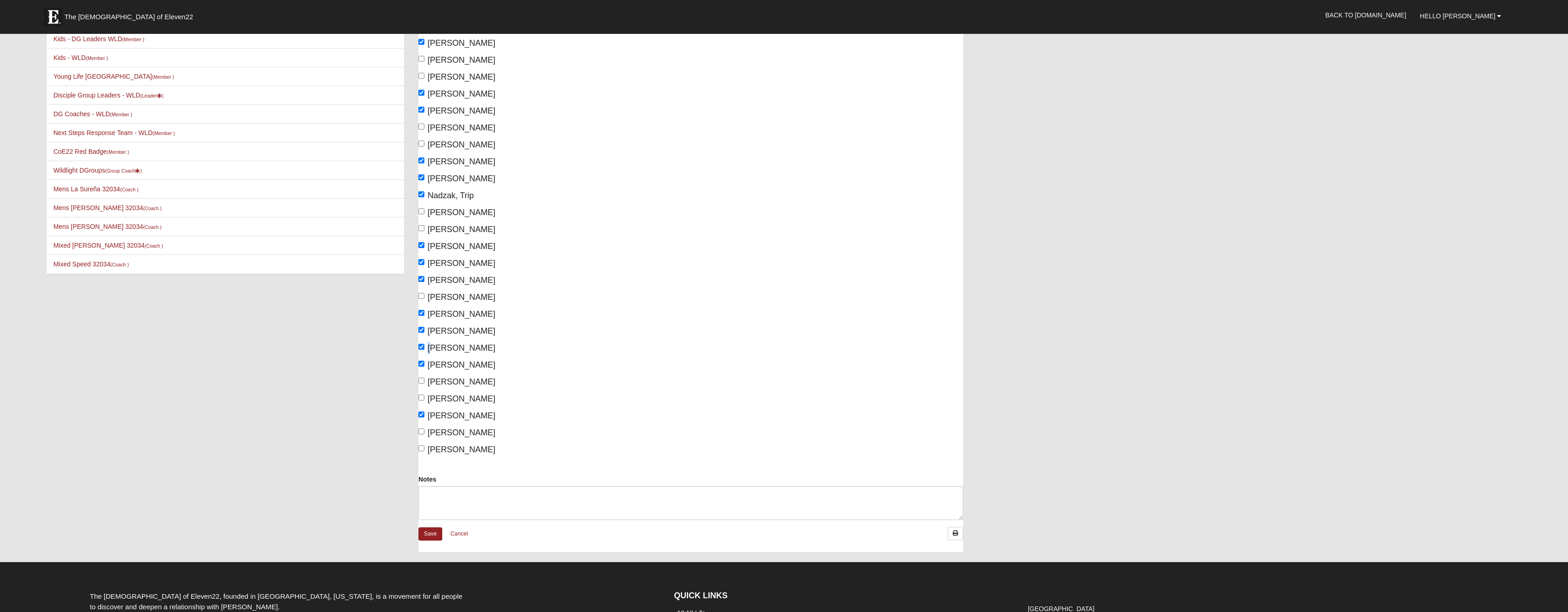
checkbox input "true"
click at [421, 451] on input "Withrow, Diane" at bounding box center [421, 448] width 6 height 6
checkbox input "true"
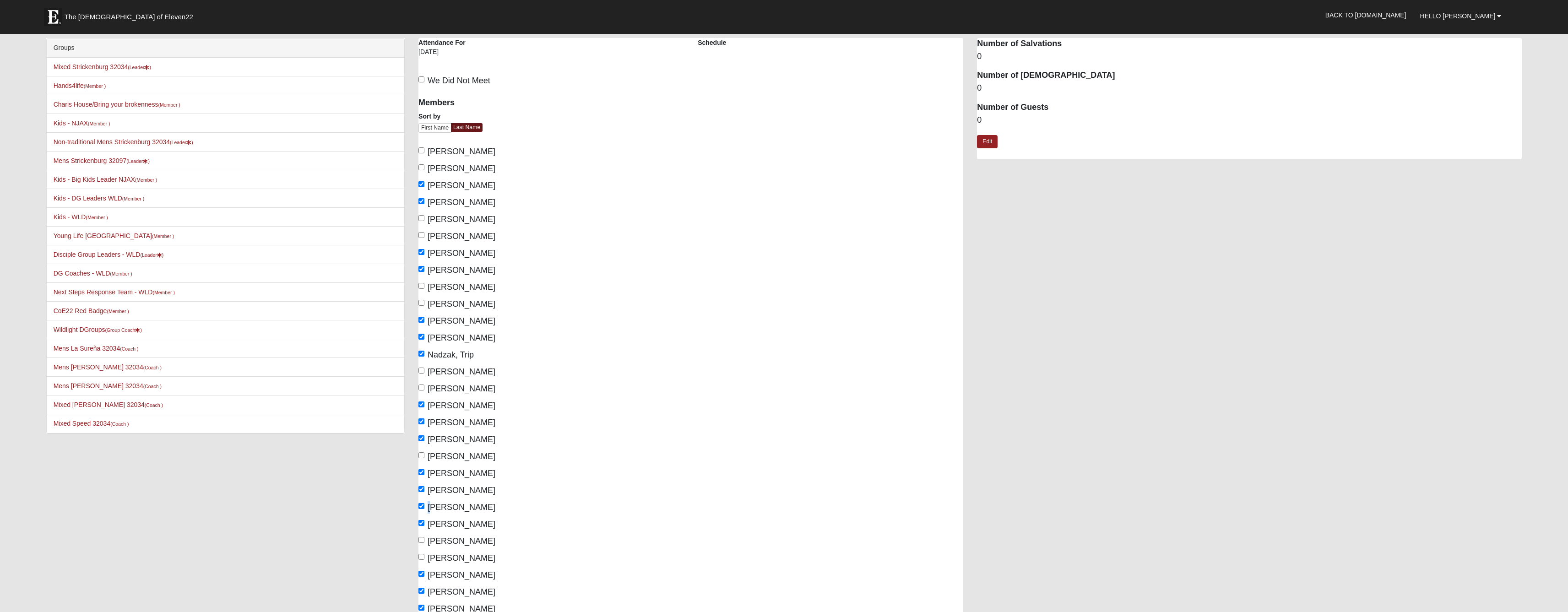
scroll to position [156, 0]
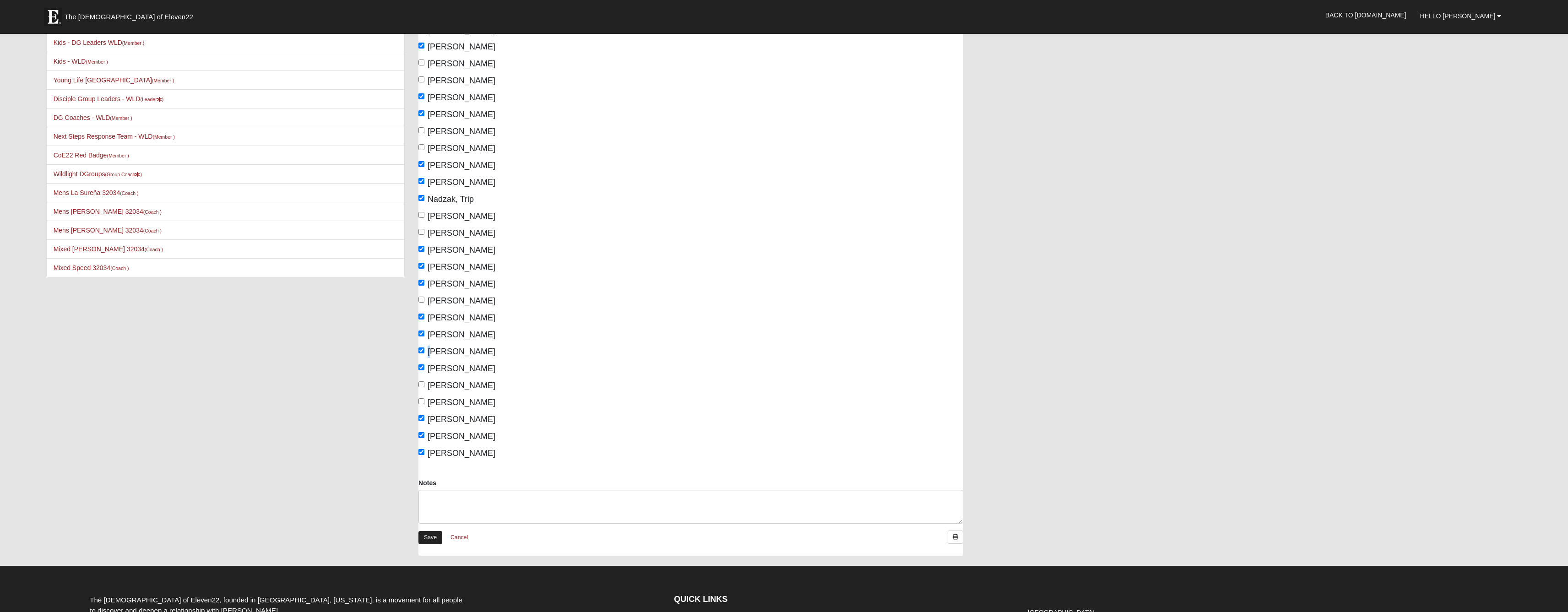
click at [441, 544] on link "Save" at bounding box center [430, 537] width 24 height 13
